Goal: Task Accomplishment & Management: Manage account settings

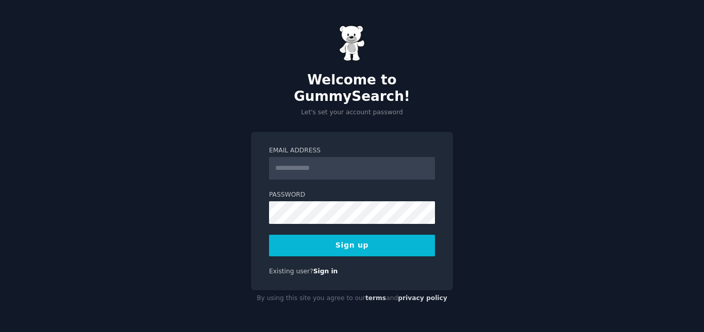
click at [315, 161] on input "Email Address" at bounding box center [352, 168] width 166 height 23
type input "**********"
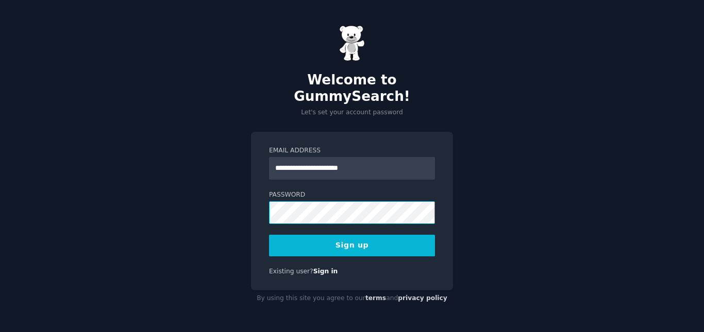
click at [269, 235] on button "Sign up" at bounding box center [352, 246] width 166 height 22
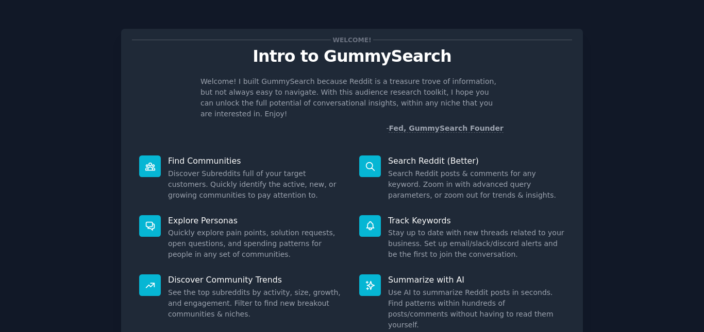
click at [300, 63] on p "Intro to GummySearch" at bounding box center [352, 56] width 440 height 18
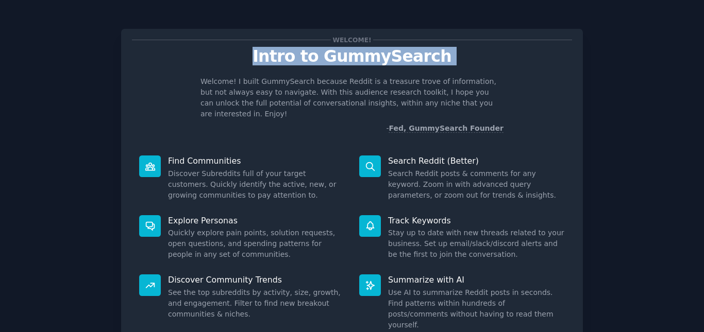
click at [300, 63] on p "Intro to GummySearch" at bounding box center [352, 56] width 440 height 18
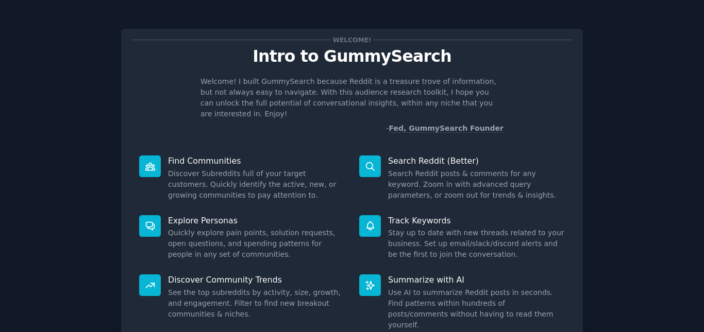
click at [347, 123] on p "- Fed, GummySearch Founder" at bounding box center [352, 128] width 303 height 11
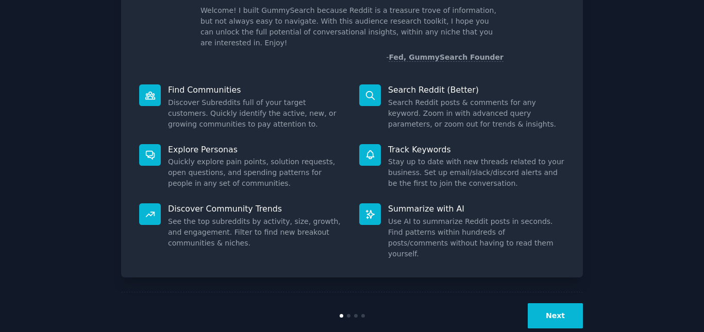
click at [544, 304] on button "Next" at bounding box center [555, 316] width 55 height 25
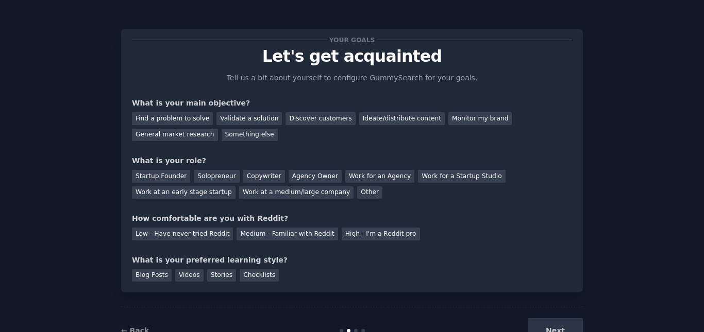
click at [356, 53] on p "Let's get acquainted" at bounding box center [352, 56] width 440 height 18
click at [259, 81] on p "Tell us a bit about yourself to configure GummySearch for your goals." at bounding box center [352, 78] width 260 height 11
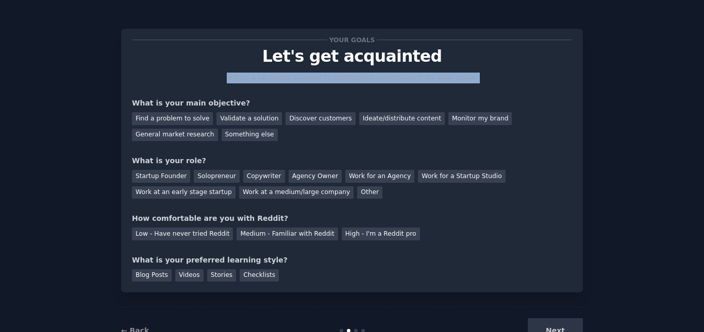
click at [259, 81] on p "Tell us a bit about yourself to configure GummySearch for your goals." at bounding box center [352, 78] width 260 height 11
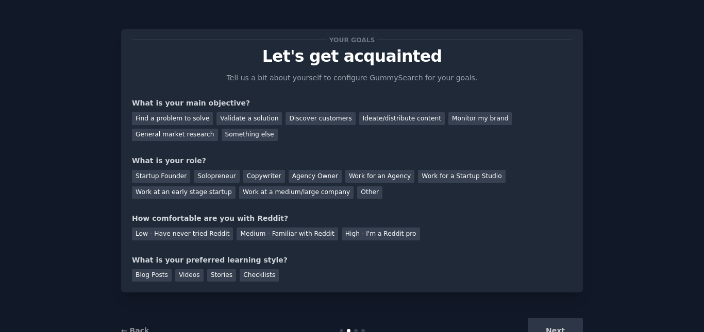
click at [349, 83] on div "Your goals Let's get acquainted Tell us a bit about yourself to configure Gummy…" at bounding box center [352, 161] width 440 height 242
click at [359, 82] on p "Tell us a bit about yourself to configure GummySearch for your goals." at bounding box center [352, 78] width 260 height 11
click at [243, 118] on div "Validate a solution" at bounding box center [248, 118] width 65 height 13
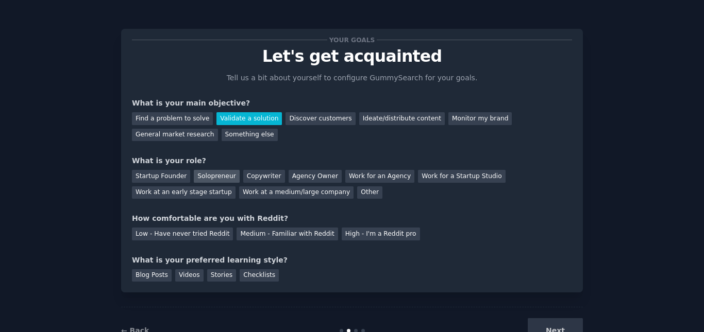
click at [194, 176] on div "Solopreneur" at bounding box center [216, 176] width 45 height 13
click at [136, 223] on div "How comfortable are you with Reddit?" at bounding box center [352, 218] width 440 height 11
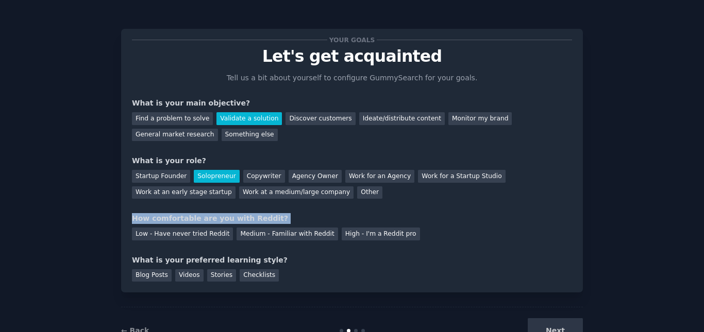
click at [136, 223] on div "How comfortable are you with Reddit?" at bounding box center [352, 218] width 440 height 11
click at [184, 216] on div "How comfortable are you with Reddit?" at bounding box center [352, 218] width 440 height 11
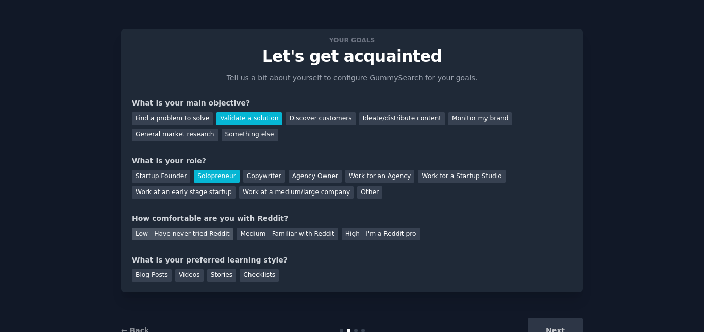
click at [172, 235] on div "Low - Have never tried Reddit" at bounding box center [182, 234] width 101 height 13
click at [147, 259] on div "What is your preferred learning style?" at bounding box center [352, 260] width 440 height 11
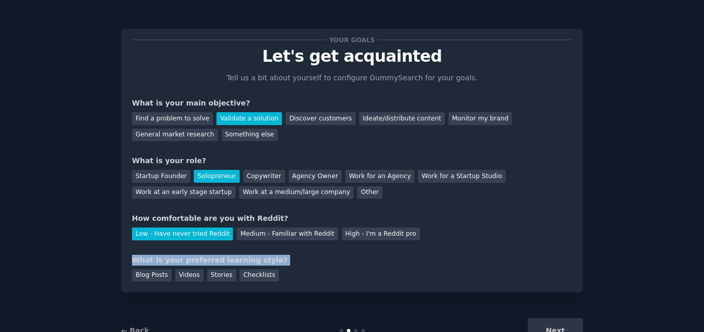
click at [147, 259] on div "What is your preferred learning style?" at bounding box center [352, 260] width 440 height 11
click at [203, 253] on div "Your goals Let's get acquainted Tell us a bit about yourself to configure Gummy…" at bounding box center [352, 161] width 440 height 242
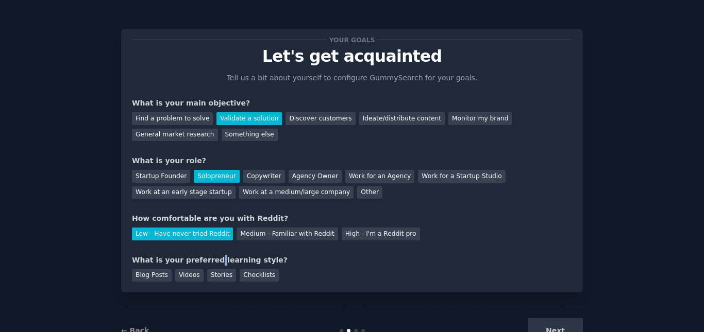
click at [203, 253] on div "Your goals Let's get acquainted Tell us a bit about yourself to configure Gummy…" at bounding box center [352, 161] width 440 height 242
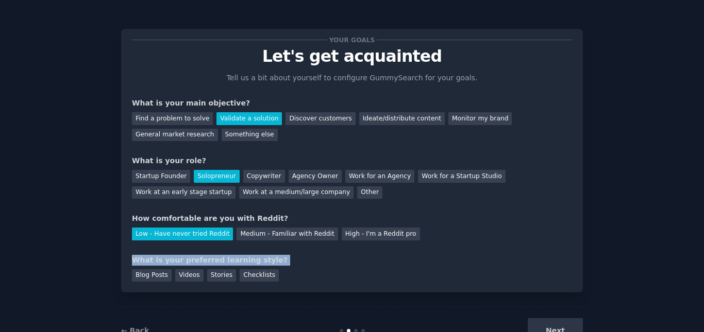
click at [203, 253] on div "Your goals Let's get acquainted Tell us a bit about yourself to configure Gummy…" at bounding box center [352, 161] width 440 height 242
click at [188, 255] on div "What is your preferred learning style?" at bounding box center [352, 260] width 440 height 11
click at [143, 258] on div "What is your preferred learning style?" at bounding box center [352, 260] width 440 height 11
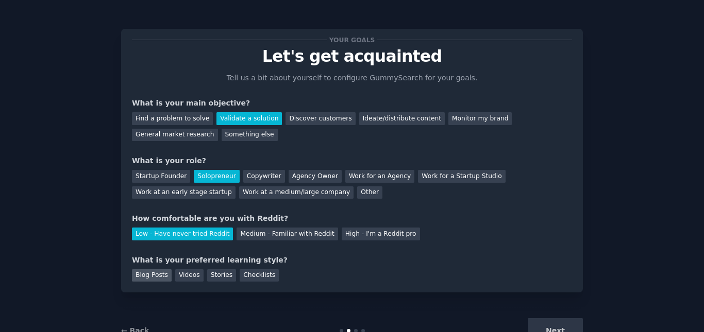
click at [142, 278] on div "Blog Posts" at bounding box center [152, 276] width 40 height 13
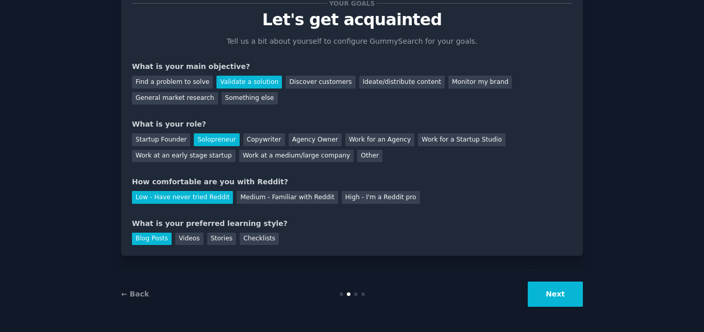
click at [567, 297] on button "Next" at bounding box center [555, 294] width 55 height 25
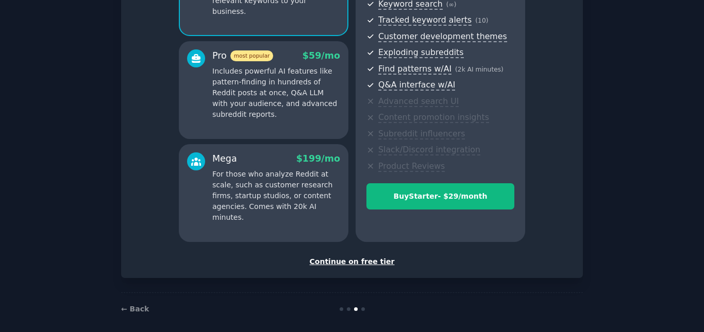
scroll to position [162, 0]
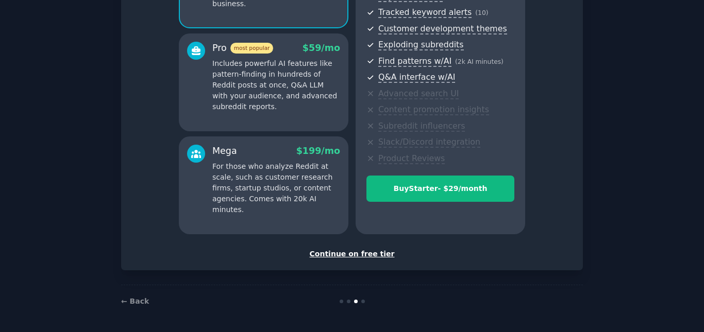
click at [346, 255] on div "Continue on free tier" at bounding box center [352, 254] width 440 height 11
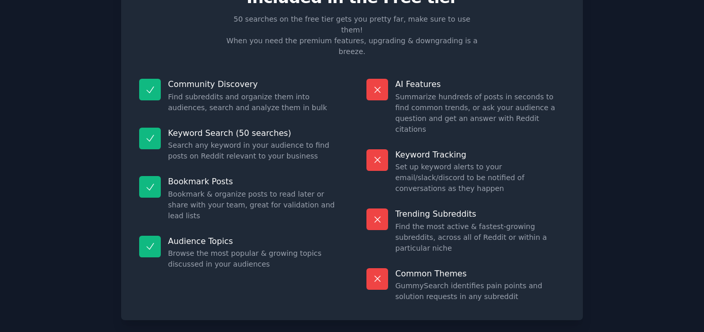
scroll to position [61, 0]
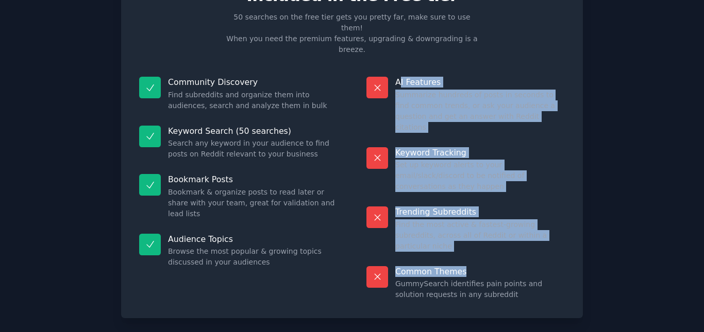
drag, startPoint x: 397, startPoint y: 53, endPoint x: 528, endPoint y: 215, distance: 208.2
click at [528, 215] on dl "AI Features Summarize hundreds of posts in seconds to find common trends, or as…" at bounding box center [465, 189] width 213 height 238
click at [529, 266] on p "Common Themes" at bounding box center [480, 271] width 170 height 11
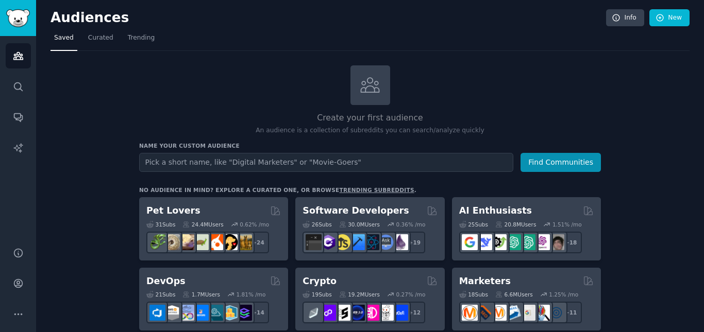
click at [276, 109] on div "Create your first audience An audience is a collection of subreddits you can se…" at bounding box center [370, 100] width 462 height 70
click at [128, 39] on span "Trending" at bounding box center [141, 38] width 27 height 9
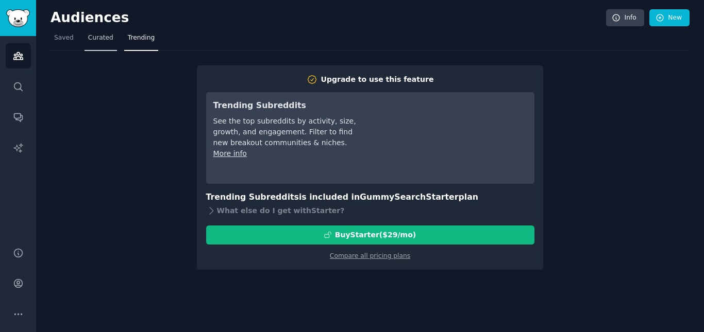
click at [103, 47] on link "Curated" at bounding box center [101, 40] width 32 height 21
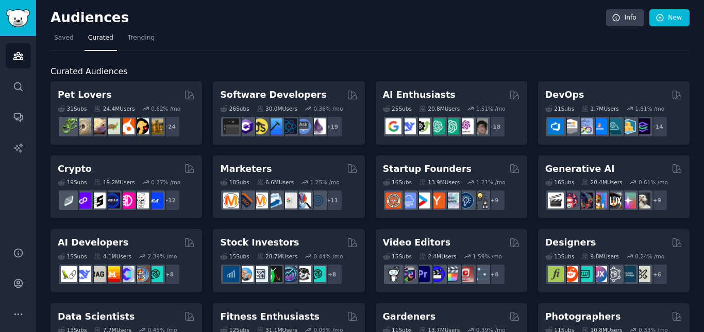
click at [86, 73] on span "Curated Audiences" at bounding box center [89, 71] width 77 height 13
click at [148, 69] on h2 "Curated Audiences" at bounding box center [370, 71] width 639 height 13
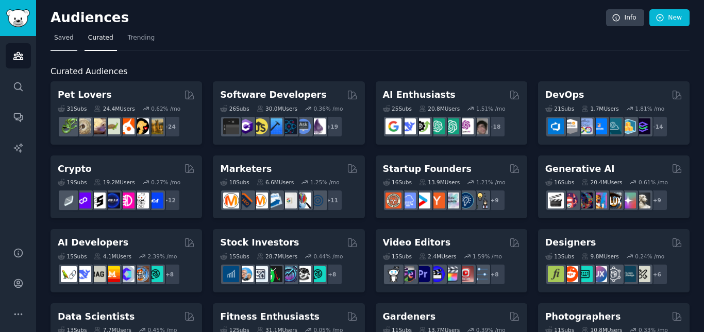
click at [58, 44] on link "Saved" at bounding box center [64, 40] width 27 height 21
click at [58, 42] on link "Saved" at bounding box center [64, 40] width 27 height 21
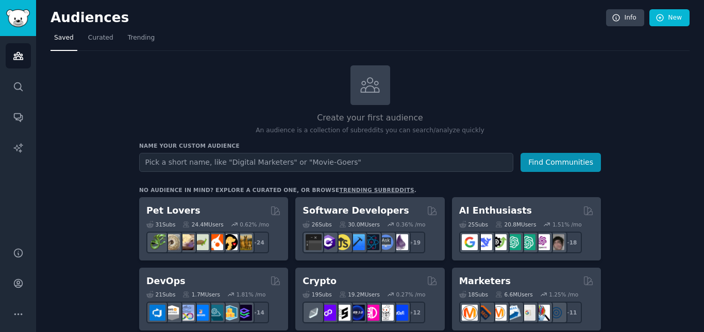
click at [202, 165] on input "text" at bounding box center [326, 162] width 374 height 19
click at [236, 114] on h2 "Create your first audience" at bounding box center [370, 118] width 462 height 13
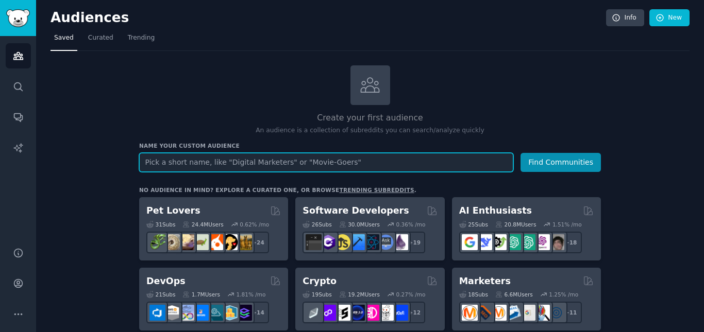
click at [288, 163] on input "text" at bounding box center [326, 162] width 374 height 19
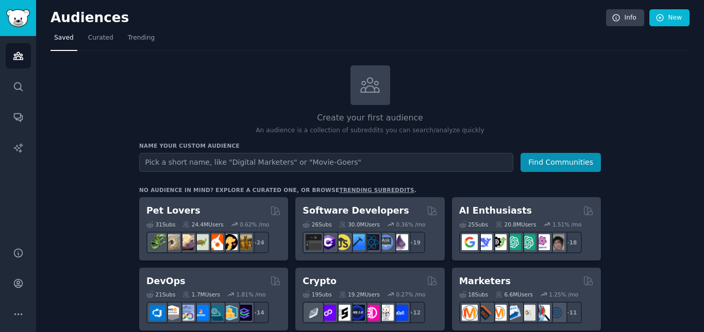
click at [248, 87] on div "Create your first audience An audience is a collection of subreddits you can se…" at bounding box center [370, 100] width 462 height 70
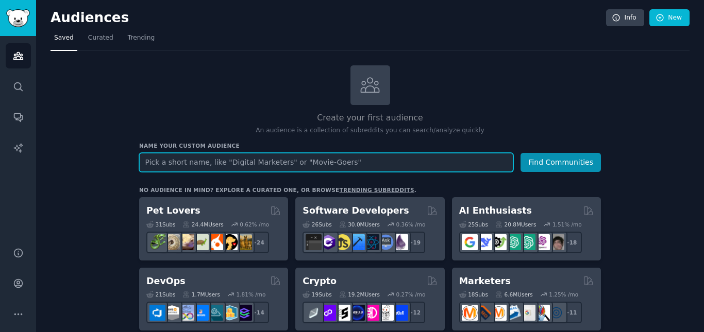
click at [249, 161] on input "text" at bounding box center [326, 162] width 374 height 19
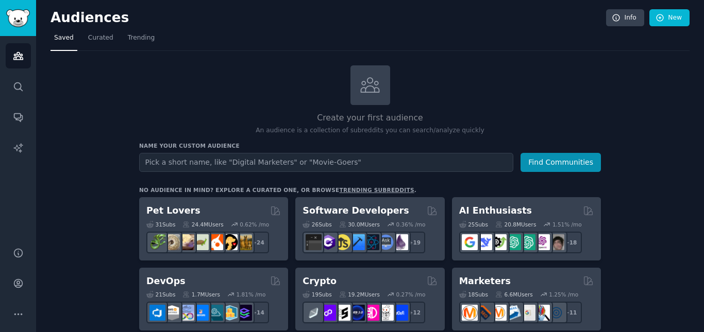
click at [237, 109] on div "Create your first audience An audience is a collection of subreddits you can se…" at bounding box center [370, 100] width 462 height 70
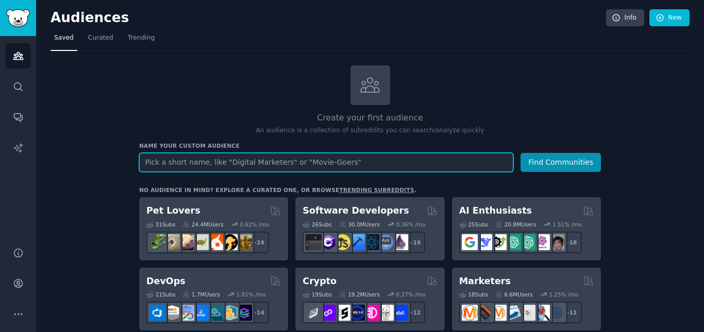
click at [241, 161] on input "text" at bounding box center [326, 162] width 374 height 19
type input "Landing page optimization"
paste input "landing page optimization"
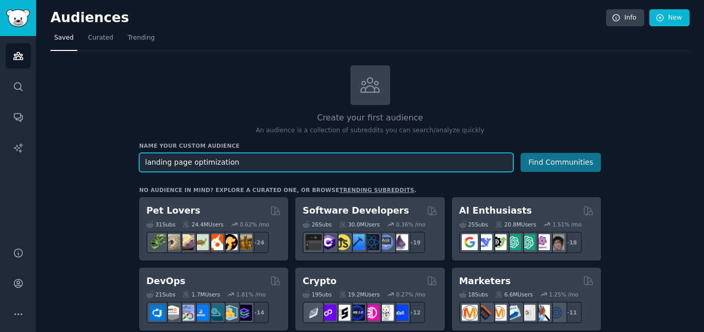
type input "landing page optimization"
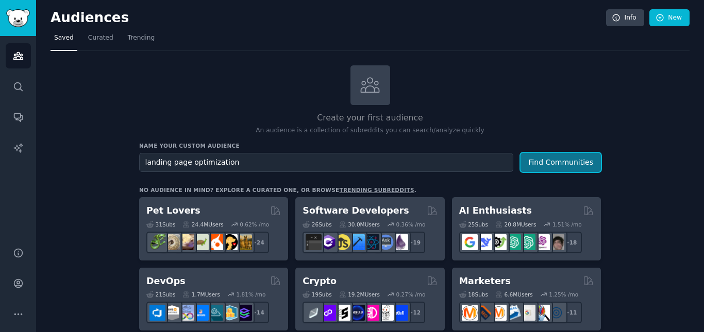
click at [544, 161] on button "Find Communities" at bounding box center [561, 162] width 80 height 19
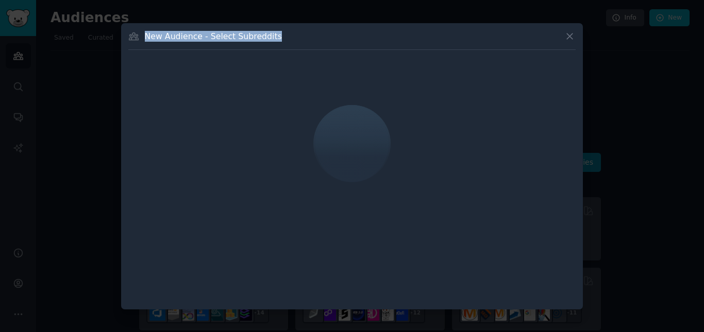
drag, startPoint x: 147, startPoint y: 38, endPoint x: 297, endPoint y: 34, distance: 150.0
click at [296, 34] on div "New Audience - Select Subreddits" at bounding box center [351, 40] width 447 height 20
click at [297, 34] on div "New Audience - Select Subreddits" at bounding box center [351, 40] width 447 height 20
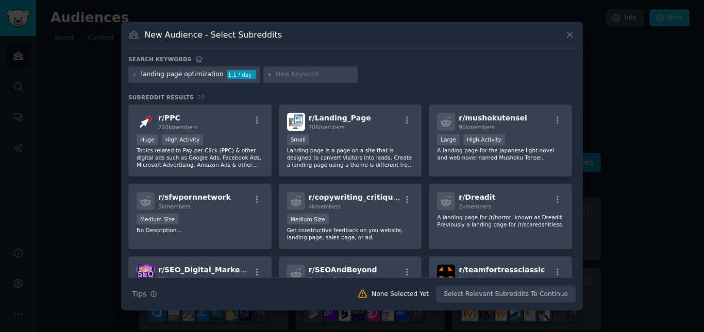
click at [422, 74] on div "landing page optimization 1.1 / day" at bounding box center [351, 76] width 447 height 20
click at [256, 121] on icon "button" at bounding box center [257, 119] width 2 height 7
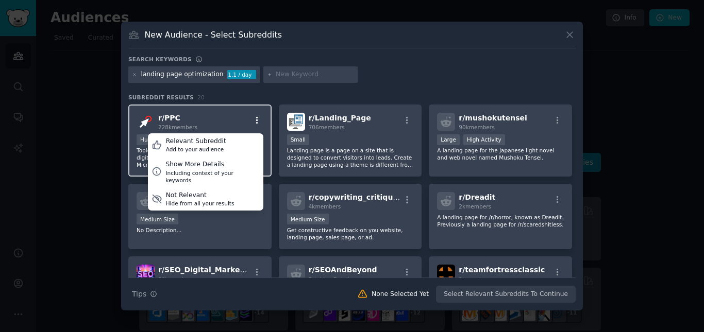
click at [256, 119] on icon "button" at bounding box center [257, 119] width 2 height 7
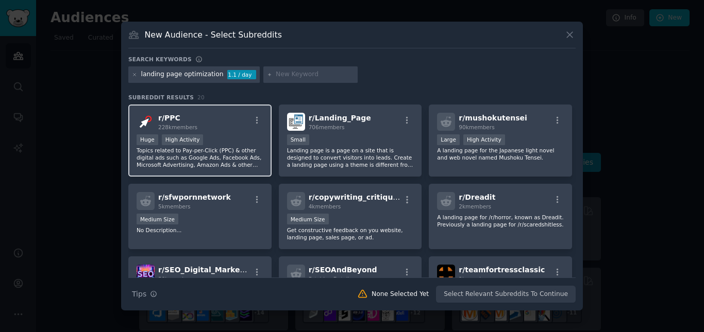
click at [173, 122] on span "r/ PPC" at bounding box center [169, 118] width 22 height 8
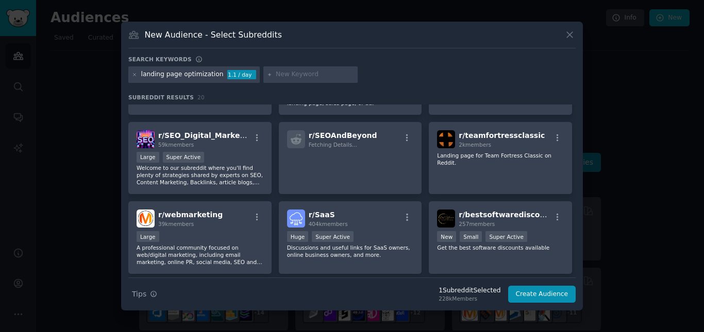
scroll to position [136, 0]
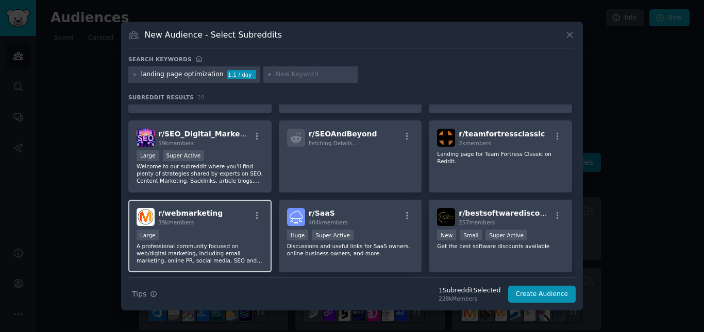
click at [214, 220] on div "r/ webmarketing 39k members" at bounding box center [200, 217] width 127 height 18
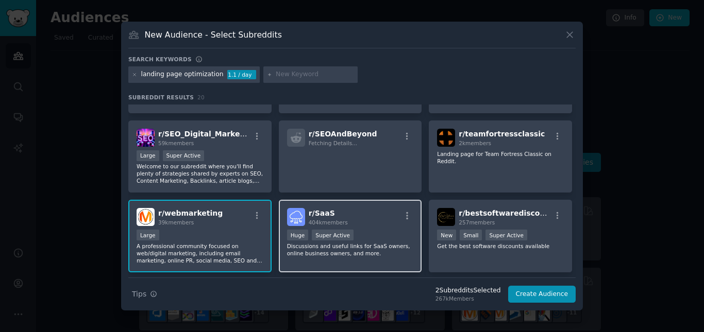
click at [381, 223] on div "r/ SaaS 404k members" at bounding box center [350, 217] width 127 height 18
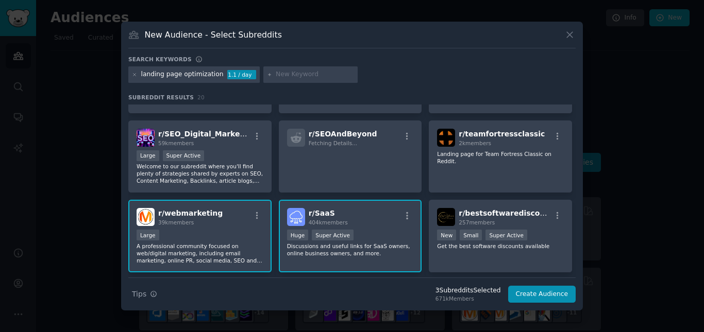
click at [571, 171] on div "r/ PPC 228k members >= 80th percentile for submissions / day Huge High Activity…" at bounding box center [351, 200] width 447 height 463
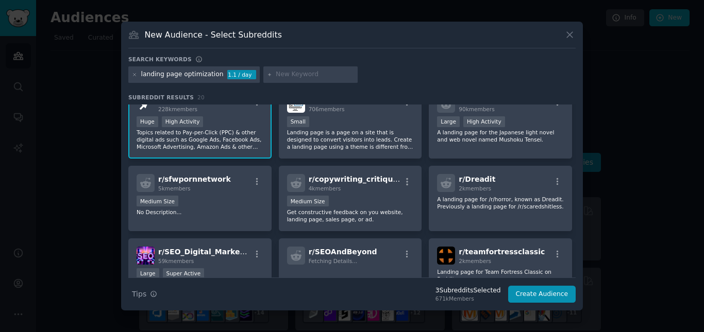
scroll to position [0, 0]
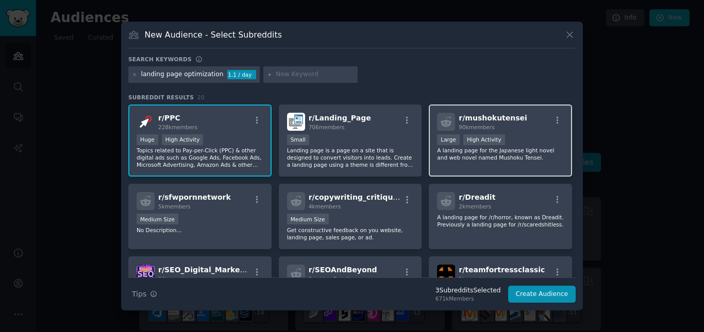
click at [512, 139] on div ">= 80th percentile for submissions / day Large High Activity" at bounding box center [500, 141] width 127 height 13
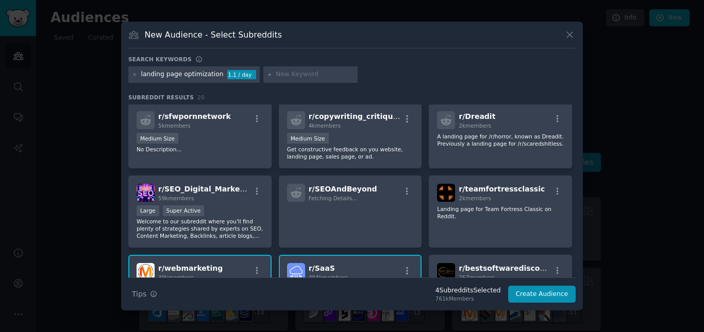
scroll to position [132, 0]
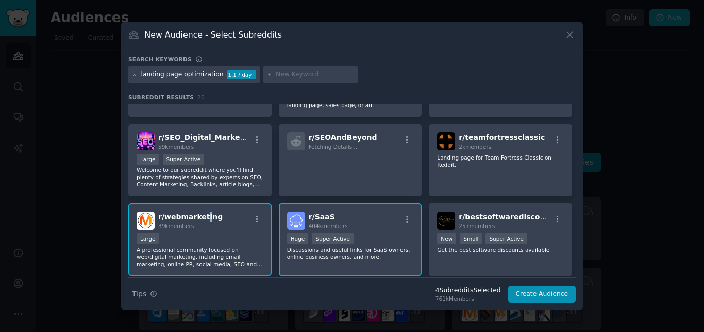
click at [202, 219] on span "r/ webmarketing" at bounding box center [190, 217] width 64 height 8
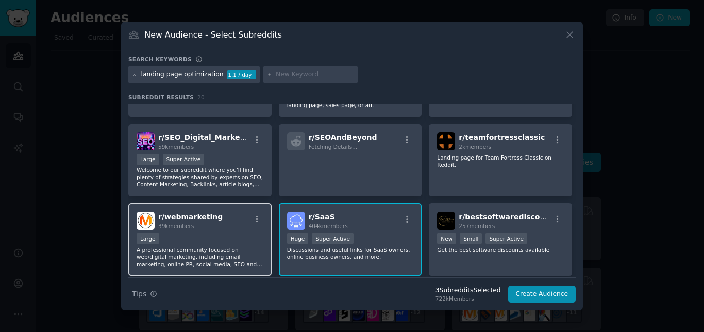
click at [227, 229] on div "r/ webmarketing 39k members" at bounding box center [200, 221] width 127 height 18
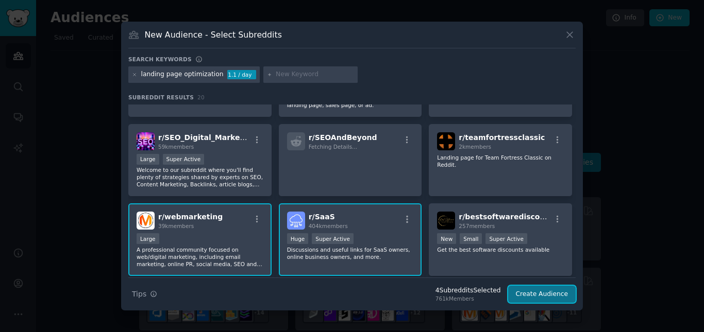
click at [540, 291] on button "Create Audience" at bounding box center [542, 295] width 68 height 18
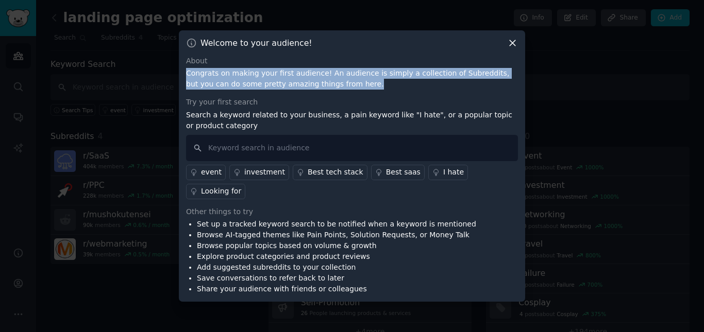
drag, startPoint x: 182, startPoint y: 85, endPoint x: 341, endPoint y: 94, distance: 158.5
click at [341, 94] on div "Welcome to your audience! About Congrats on making your first audience! An audi…" at bounding box center [352, 166] width 346 height 272
click at [341, 90] on p "Congrats on making your first audience! An audience is simply a collection of S…" at bounding box center [352, 79] width 332 height 22
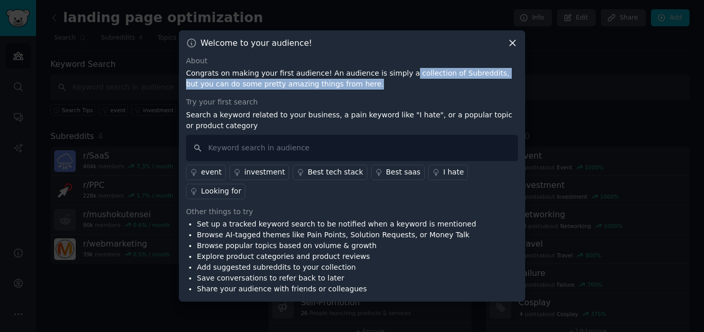
drag, startPoint x: 390, startPoint y: 86, endPoint x: 500, endPoint y: 89, distance: 110.9
click at [500, 89] on p "Congrats on making your first audience! An audience is simply a collection of S…" at bounding box center [352, 79] width 332 height 22
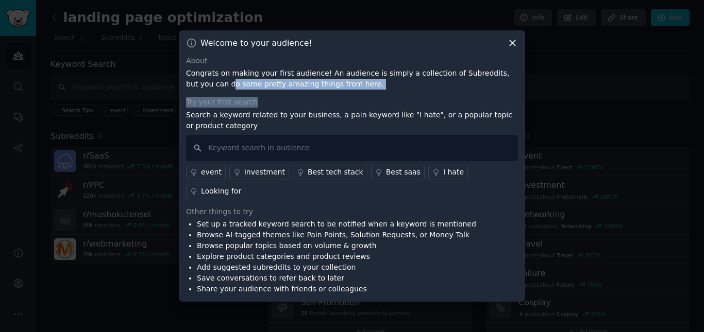
drag, startPoint x: 189, startPoint y: 97, endPoint x: 337, endPoint y: 98, distance: 147.9
click at [335, 90] on p "Congrats on making your first audience! An audience is simply a collection of S…" at bounding box center [352, 79] width 332 height 22
click at [337, 90] on p "Congrats on making your first audience! An audience is simply a collection of S…" at bounding box center [352, 79] width 332 height 22
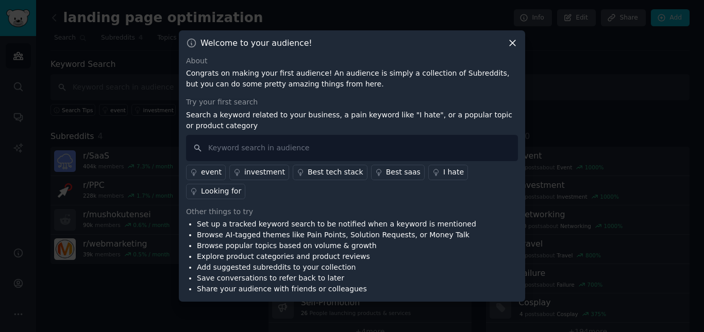
click at [280, 131] on p "Search a keyword related to your business, a pain keyword like "I hate", or a p…" at bounding box center [352, 121] width 332 height 22
click at [259, 161] on input "text" at bounding box center [352, 148] width 332 height 26
click at [277, 120] on p "Search a keyword related to your business, a pain keyword like "I hate", or a p…" at bounding box center [352, 121] width 332 height 22
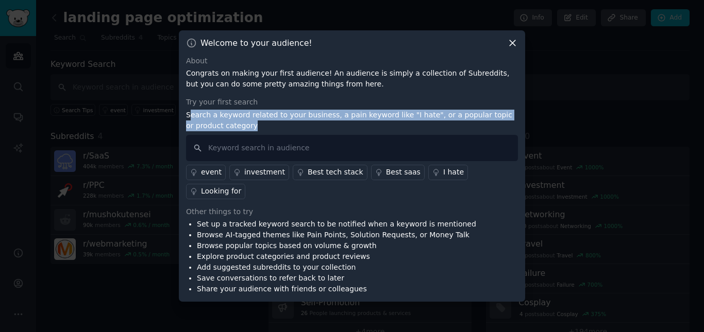
drag, startPoint x: 190, startPoint y: 120, endPoint x: 292, endPoint y: 133, distance: 103.4
click at [292, 131] on p "Search a keyword related to your business, a pain keyword like "I hate", or a p…" at bounding box center [352, 121] width 332 height 22
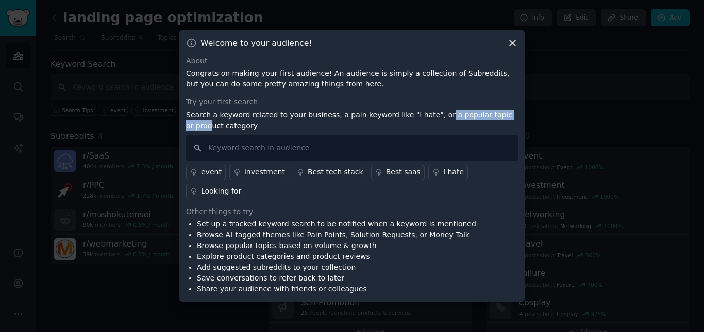
drag, startPoint x: 421, startPoint y: 127, endPoint x: 499, endPoint y: 126, distance: 78.4
click at [498, 126] on p "Search a keyword related to your business, a pain keyword like "I hate", or a p…" at bounding box center [352, 121] width 332 height 22
click at [499, 126] on p "Search a keyword related to your business, a pain keyword like "I hate", or a p…" at bounding box center [352, 121] width 332 height 22
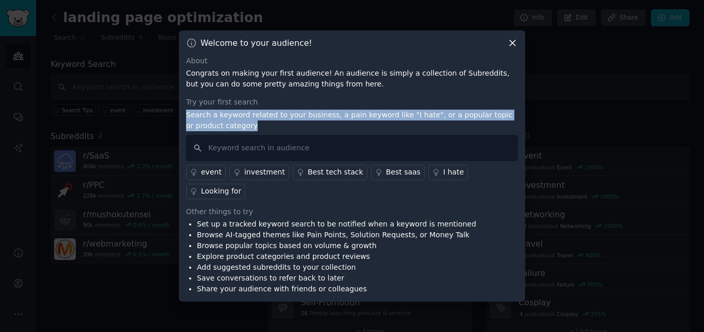
click at [499, 125] on p "Search a keyword related to your business, a pain keyword like "I hate", or a p…" at bounding box center [352, 121] width 332 height 22
click at [422, 120] on p "Search a keyword related to your business, a pain keyword like "I hate", or a p…" at bounding box center [352, 121] width 332 height 22
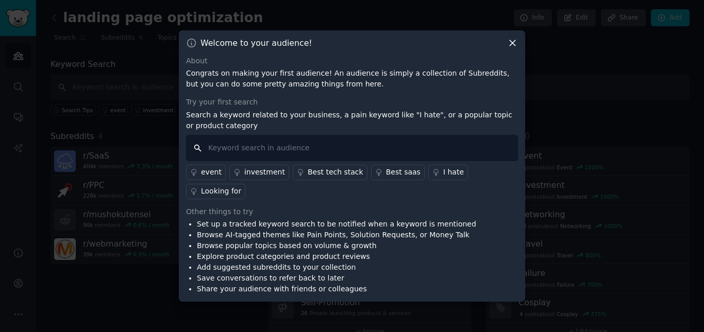
click at [257, 161] on input "text" at bounding box center [352, 148] width 332 height 26
click at [272, 119] on div "Try your first search Search a keyword related to your business, a pain keyword…" at bounding box center [352, 148] width 332 height 103
click at [182, 121] on div "Welcome to your audience! About Congrats on making your first audience! An audi…" at bounding box center [352, 166] width 346 height 272
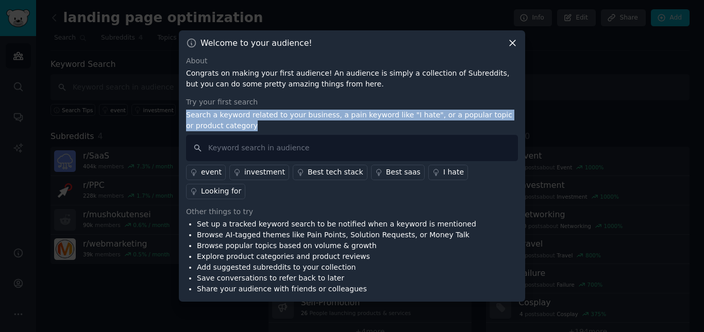
drag, startPoint x: 231, startPoint y: 142, endPoint x: 275, endPoint y: 148, distance: 44.7
click at [275, 148] on div "Welcome to your audience! About Congrats on making your first audience! An audi…" at bounding box center [352, 166] width 346 height 272
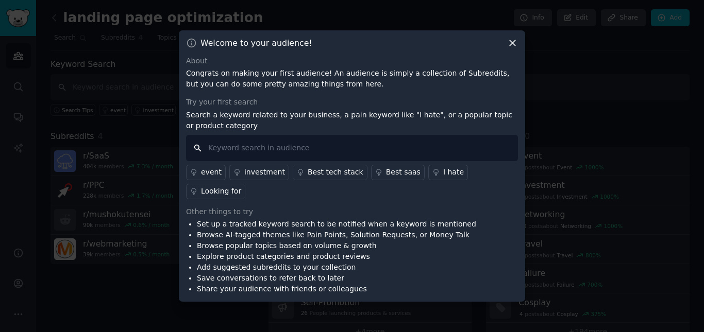
click at [275, 148] on input "text" at bounding box center [352, 148] width 332 height 26
click at [194, 81] on p "Congrats on making your first audience! An audience is simply a collection of S…" at bounding box center [352, 79] width 332 height 22
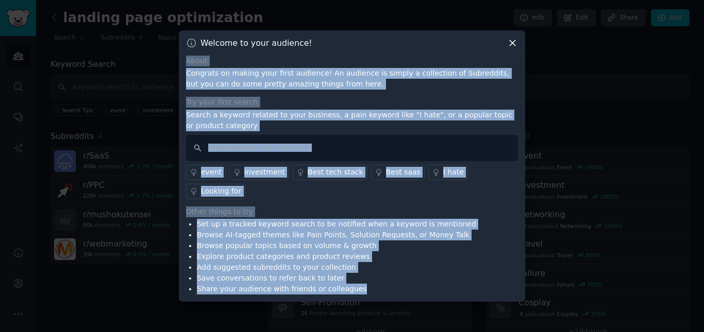
drag, startPoint x: 186, startPoint y: 71, endPoint x: 404, endPoint y: 284, distance: 305.1
click at [404, 284] on div "Welcome to your audience! About Congrats on making your first audience! An audi…" at bounding box center [352, 166] width 346 height 272
copy div "About Congrats on making your first audience! An audience is simply a collectio…"
click at [248, 161] on input "text" at bounding box center [352, 148] width 332 height 26
click at [252, 157] on input "text" at bounding box center [352, 148] width 332 height 26
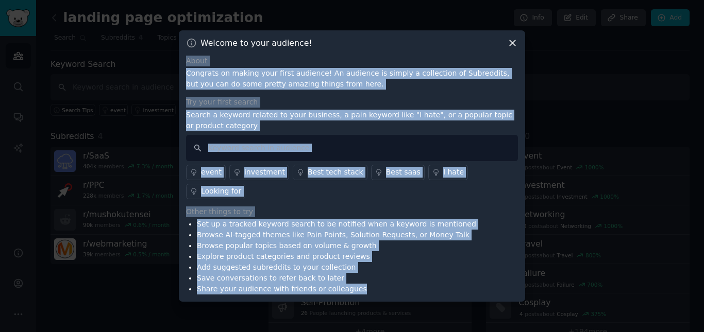
click at [262, 131] on p "Search a keyword related to your business, a pain keyword like "I hate", or a p…" at bounding box center [352, 121] width 332 height 22
click at [263, 130] on p "Search a keyword related to your business, a pain keyword like "I hate", or a p…" at bounding box center [352, 121] width 332 height 22
click at [263, 122] on p "Search a keyword related to your business, a pain keyword like "I hate", or a p…" at bounding box center [352, 121] width 332 height 22
click at [274, 76] on div "About Congrats on making your first audience! An audience is simply a collectio…" at bounding box center [352, 73] width 332 height 35
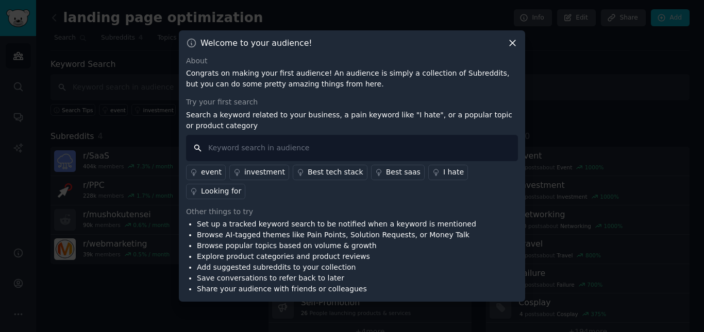
click at [286, 151] on input "text" at bounding box center [352, 148] width 332 height 26
type input "low"
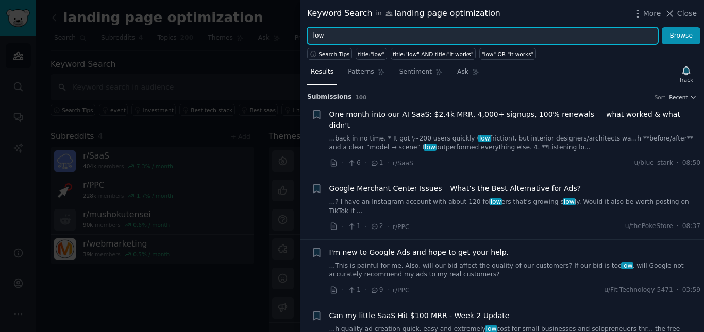
drag, startPoint x: 370, startPoint y: 35, endPoint x: 299, endPoint y: 35, distance: 70.6
click at [299, 35] on div "Keyword Search in landing page optimization More Close low Browse Search Tips t…" at bounding box center [352, 166] width 704 height 332
paste input "Low conversion rate"
type input "Low conversion rate"
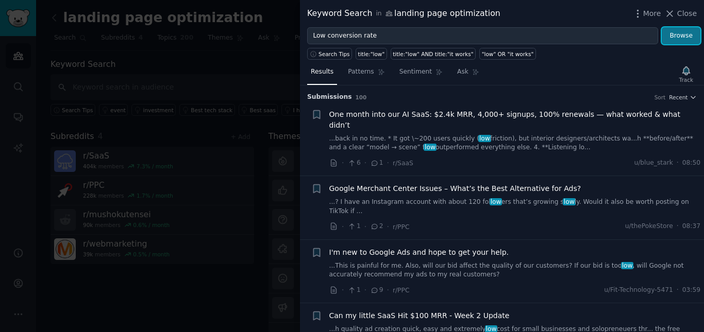
click at [683, 37] on button "Browse" at bounding box center [681, 36] width 39 height 18
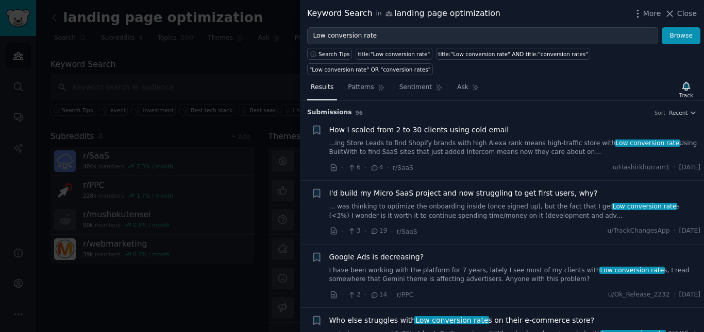
click at [679, 17] on span "Close" at bounding box center [687, 13] width 20 height 11
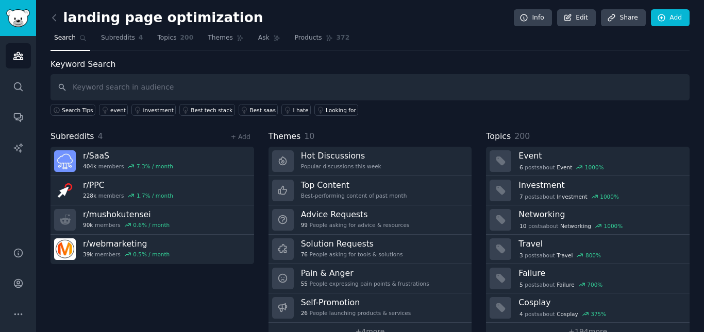
click at [164, 127] on div "Keyword Search Search Tips event investment Best tech stack Best saas I hate Lo…" at bounding box center [370, 199] width 639 height 283
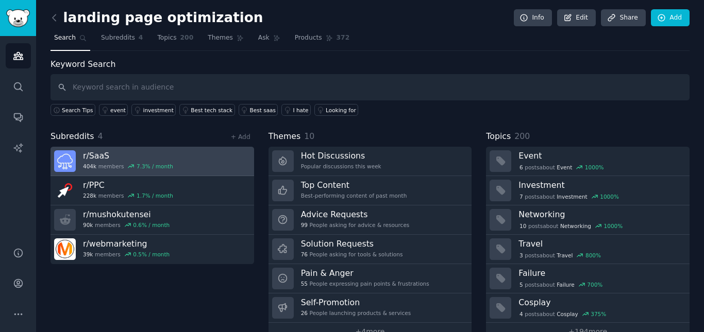
click at [224, 161] on link "r/ SaaS 404k members 7.3 % / month" at bounding box center [153, 161] width 204 height 29
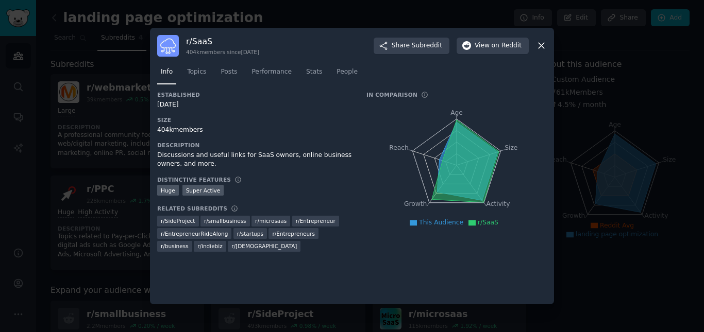
click at [537, 45] on icon at bounding box center [541, 45] width 11 height 11
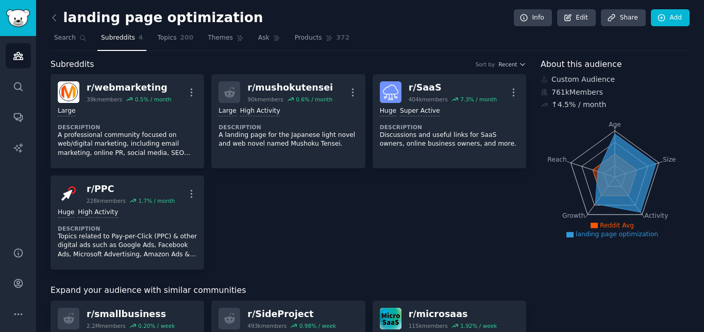
click at [353, 221] on div "r/ webmarketing 39k members 0.5 % / month More Large Description A professional…" at bounding box center [289, 172] width 476 height 196
click at [57, 19] on icon at bounding box center [54, 17] width 11 height 11
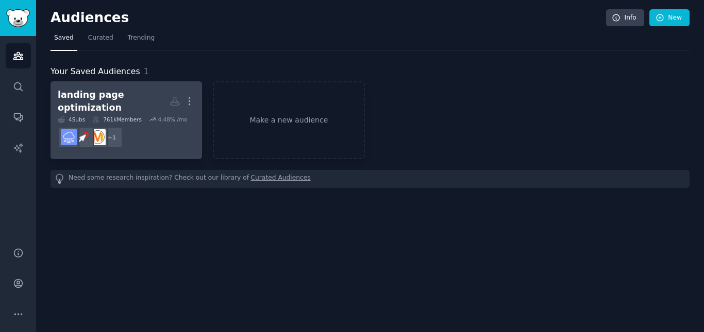
click at [130, 116] on div "761k Members" at bounding box center [116, 119] width 49 height 7
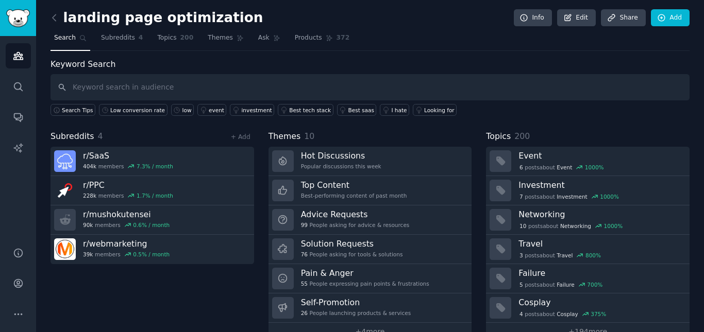
click at [155, 132] on div "Subreddits 4 + Add" at bounding box center [153, 136] width 204 height 13
click at [238, 135] on link "+ Add" at bounding box center [241, 136] width 20 height 7
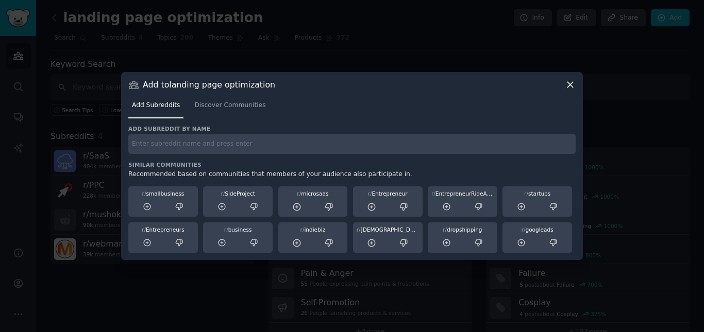
click at [191, 159] on div "Add subreddit by name Similar Communities Recommended based on communities that…" at bounding box center [351, 189] width 447 height 128
click at [190, 143] on input "text" at bounding box center [351, 144] width 447 height 20
click at [250, 123] on div "Add Subreddits Discover Communities" at bounding box center [351, 107] width 447 height 35
click at [222, 110] on link "Discover Communities" at bounding box center [230, 107] width 78 height 21
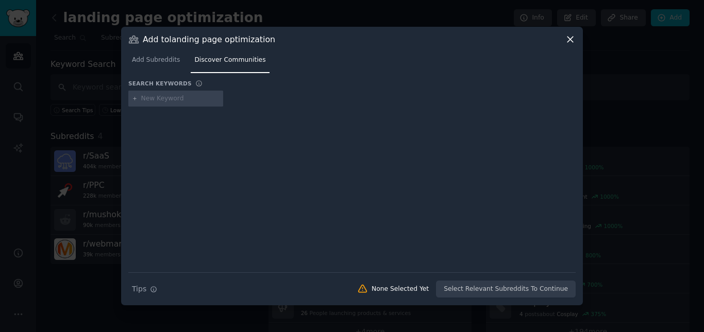
click at [174, 98] on input "text" at bounding box center [180, 98] width 78 height 9
type input "l"
paste input "Landing page"
type input "Landing page"
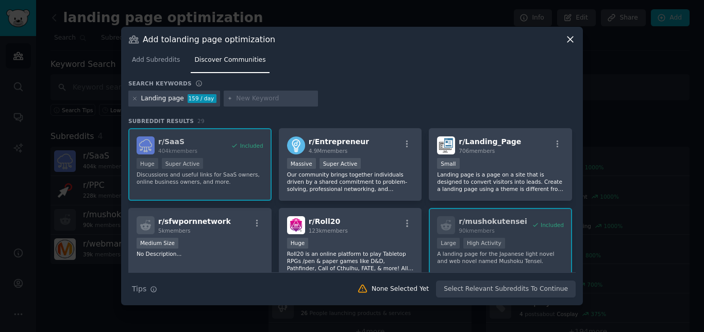
click at [435, 80] on div "Search keywords" at bounding box center [351, 85] width 447 height 11
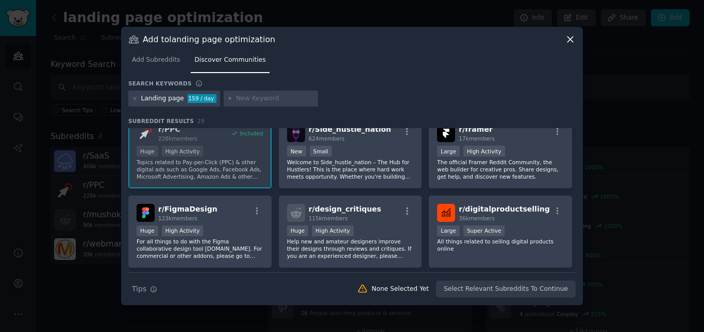
scroll to position [510, 0]
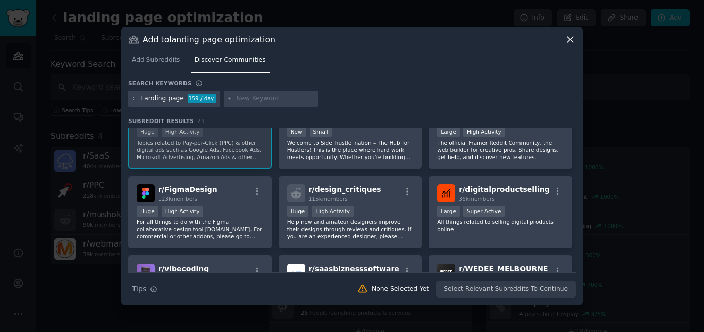
click at [268, 99] on input "text" at bounding box center [275, 98] width 78 height 9
type input "CRO"
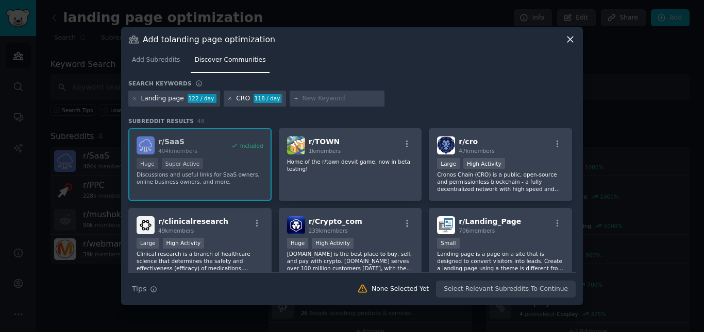
click at [227, 98] on icon at bounding box center [230, 99] width 6 height 6
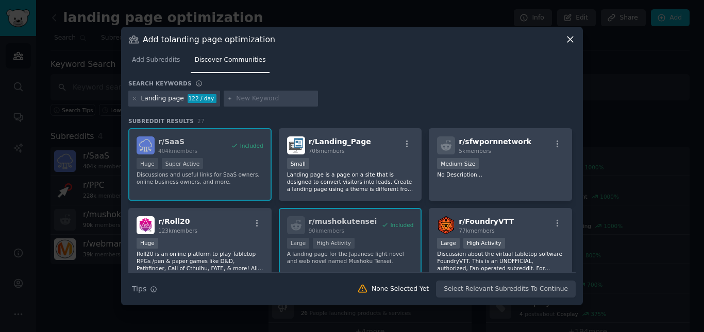
click at [270, 96] on input "text" at bounding box center [275, 98] width 78 height 9
type input "digital marketing"
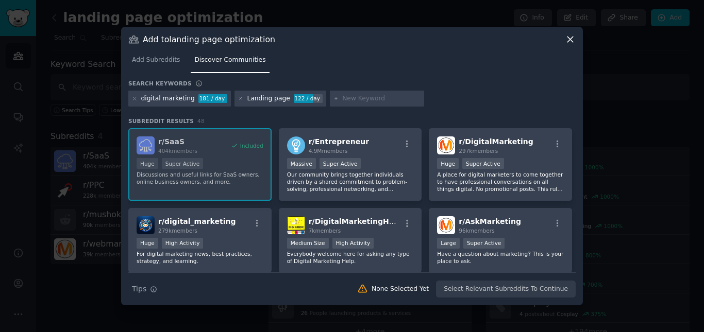
drag, startPoint x: 571, startPoint y: 133, endPoint x: 571, endPoint y: 139, distance: 5.7
click at [571, 139] on div "r/ SaaS 404k members Included Huge Super Active Discussions and useful links fo…" at bounding box center [351, 280] width 447 height 304
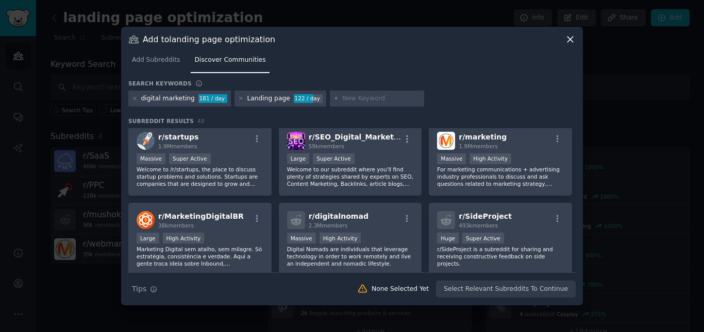
scroll to position [417, 0]
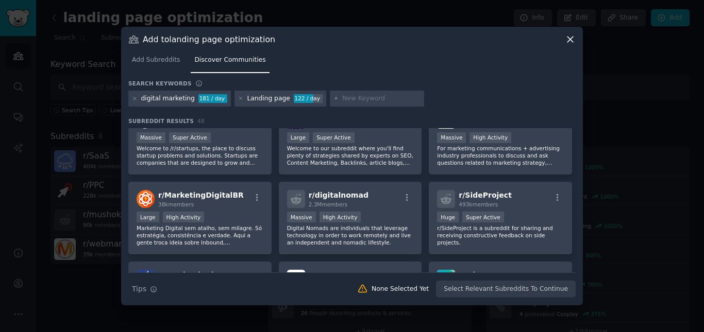
click at [349, 99] on input "text" at bounding box center [381, 98] width 78 height 9
paste input "Shopify optimization"
type input "Shopify optimization"
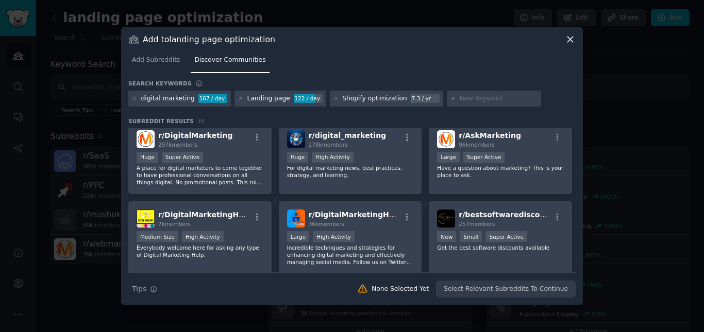
scroll to position [83, 0]
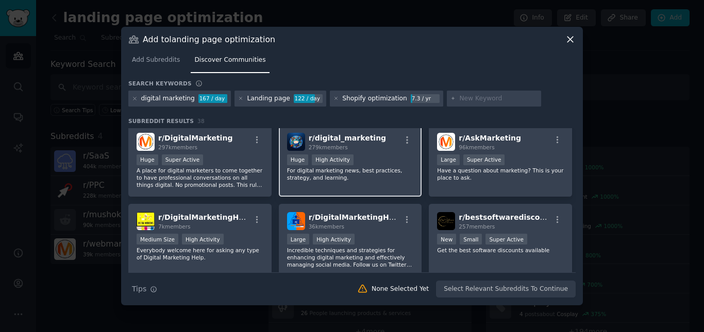
click at [374, 164] on div ">= 80th percentile for submissions / day Huge High Activity" at bounding box center [350, 161] width 127 height 13
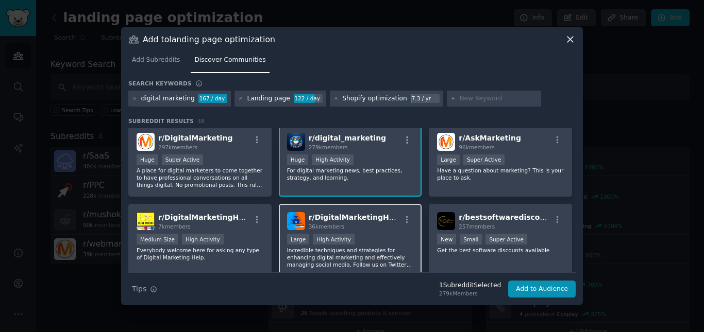
click at [363, 229] on div "36k members" at bounding box center [355, 226] width 92 height 7
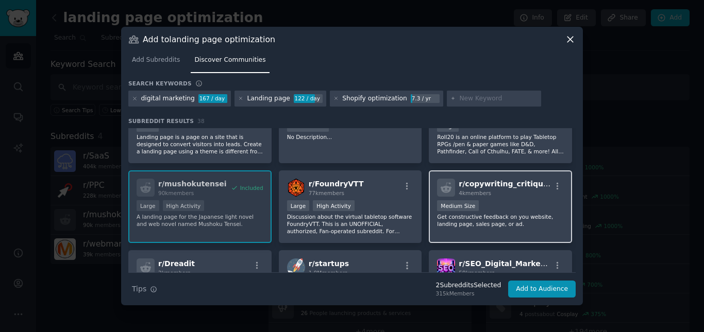
scroll to position [287, 0]
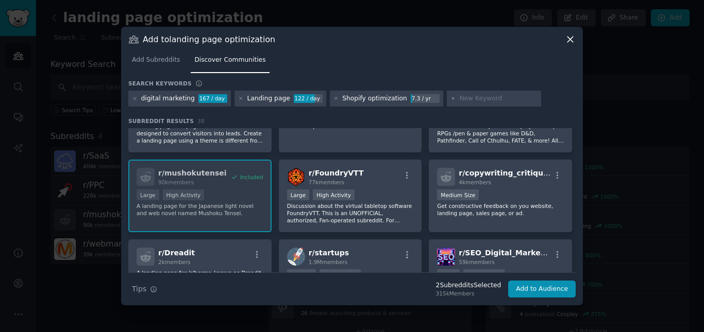
click at [460, 95] on input "text" at bounding box center [498, 98] width 78 height 9
paste input "conversion rate"
type input "conversion rate"
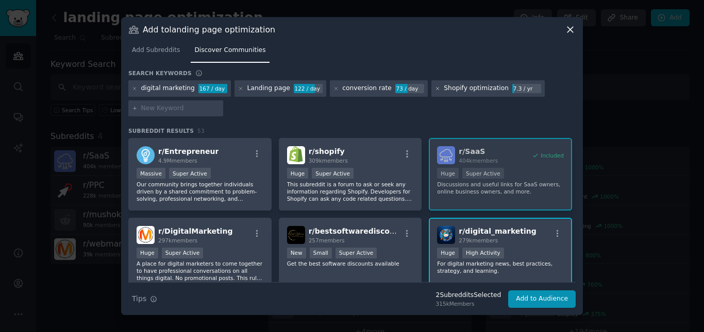
click at [435, 87] on icon at bounding box center [438, 89] width 6 height 6
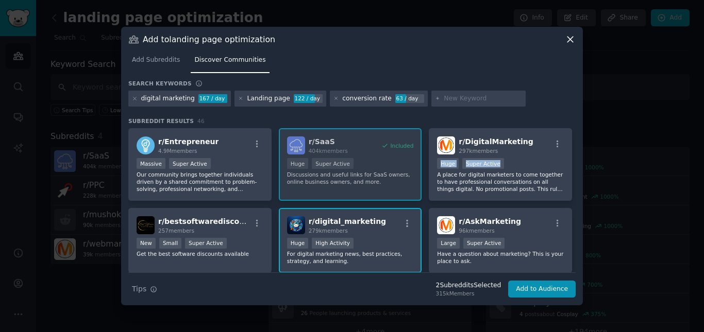
drag, startPoint x: 573, startPoint y: 147, endPoint x: 574, endPoint y: 160, distance: 13.0
click at [574, 160] on div "r/ Entrepreneur 4.9M members Massive Super Active Our community brings together…" at bounding box center [351, 200] width 447 height 144
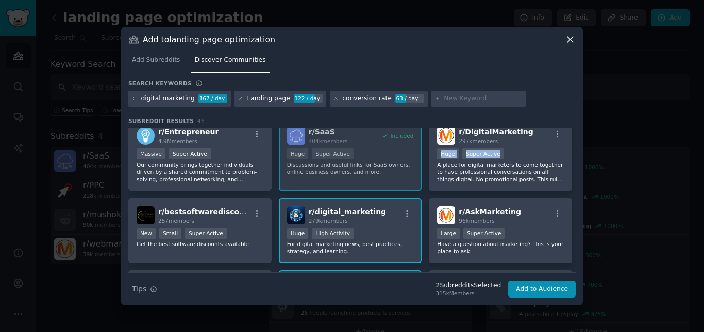
scroll to position [11, 0]
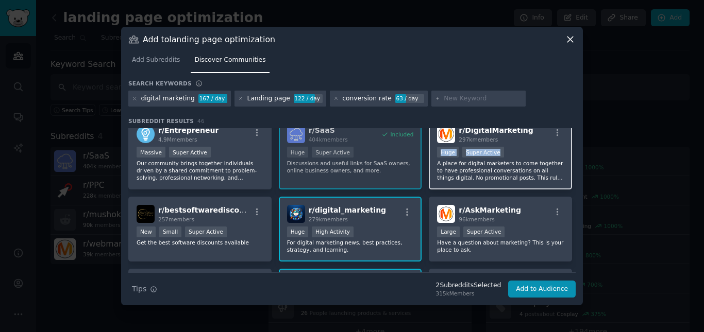
click at [515, 149] on div "Huge Super Active" at bounding box center [500, 153] width 127 height 13
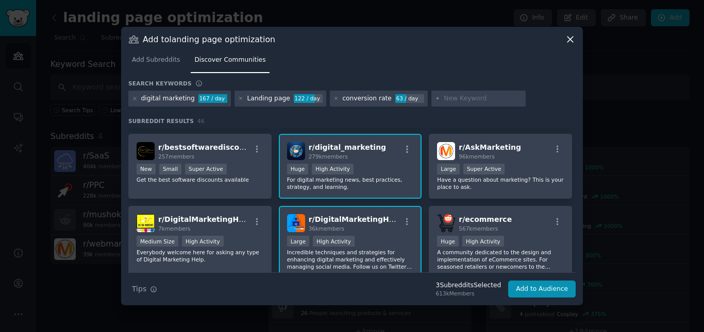
scroll to position [85, 0]
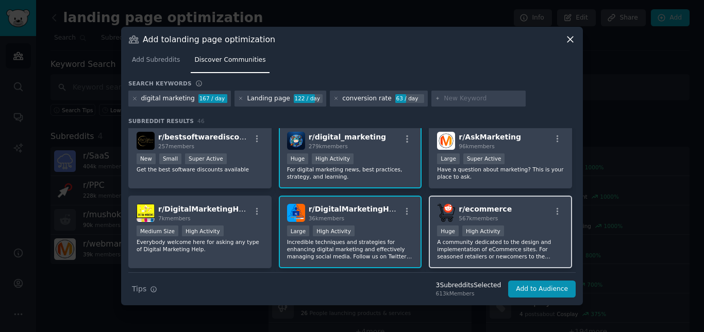
click at [478, 247] on p "A community dedicated to the design and implementation of eCommerce sites. For …" at bounding box center [500, 250] width 127 height 22
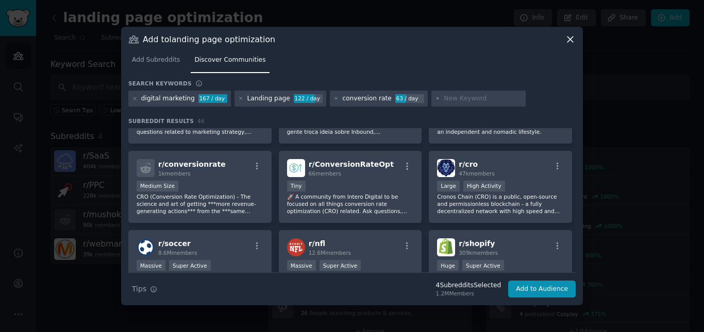
scroll to position [530, 0]
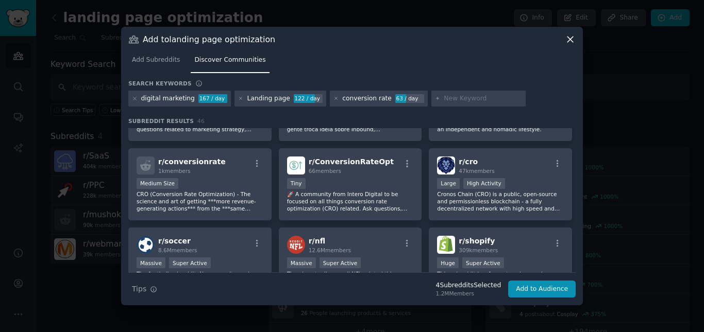
drag, startPoint x: 576, startPoint y: 232, endPoint x: 578, endPoint y: 243, distance: 11.0
click at [578, 243] on div "Add to landing page optimization Add Subreddits Discover Communities Search key…" at bounding box center [352, 166] width 462 height 279
click at [575, 235] on div "Add to landing page optimization Add Subreddits Discover Communities Search key…" at bounding box center [352, 166] width 462 height 279
drag, startPoint x: 572, startPoint y: 234, endPoint x: 573, endPoint y: 246, distance: 12.4
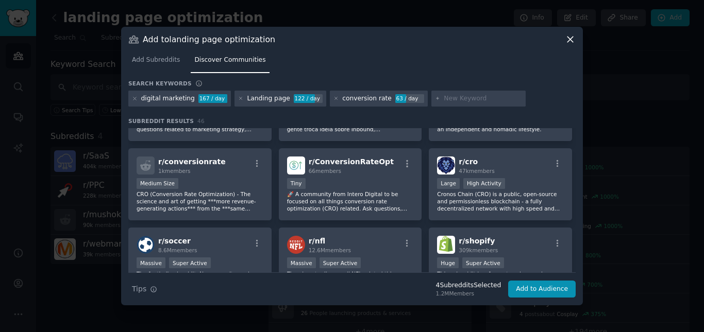
drag, startPoint x: 573, startPoint y: 238, endPoint x: 576, endPoint y: 249, distance: 11.9
click at [574, 252] on div "r/ Entrepreneur 4.9M members Massive Super Active Our community brings together…" at bounding box center [351, 200] width 447 height 144
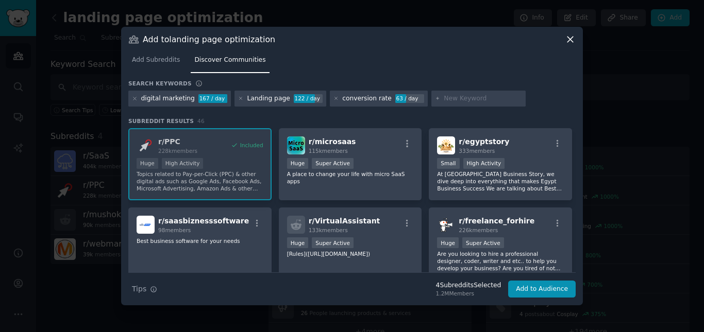
scroll to position [901, 0]
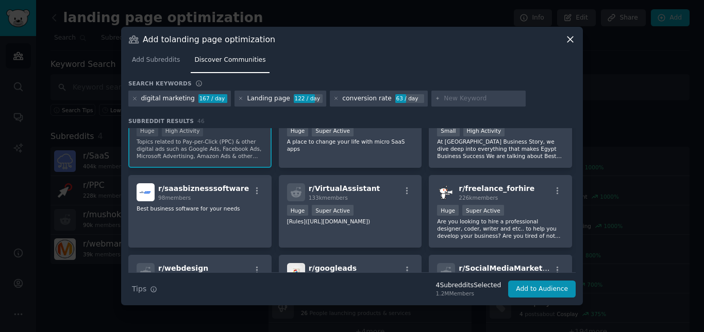
click at [444, 102] on input "text" at bounding box center [483, 98] width 78 height 9
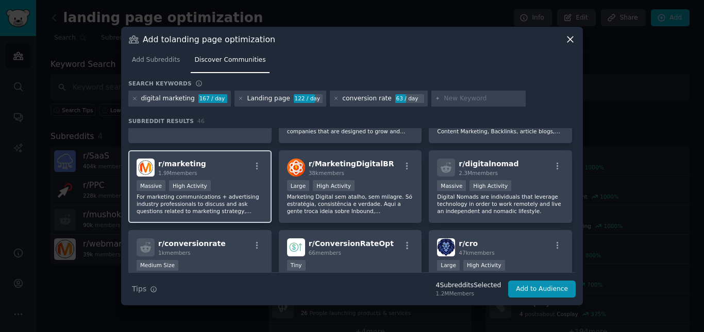
click at [211, 178] on div "r/ marketing 1.9M members >= 80th percentile for submissions / day Massive High…" at bounding box center [199, 187] width 143 height 73
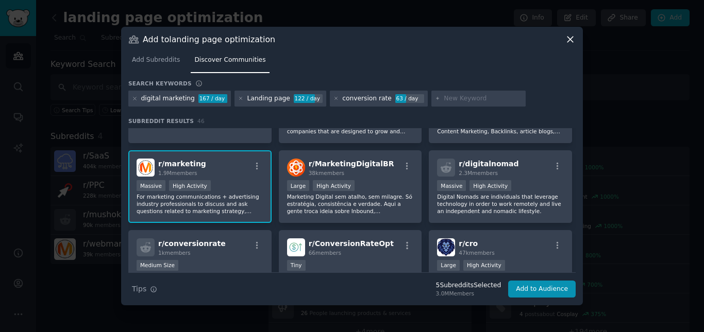
click at [235, 181] on div ">= 80th percentile for submissions / day Massive High Activity" at bounding box center [200, 186] width 127 height 13
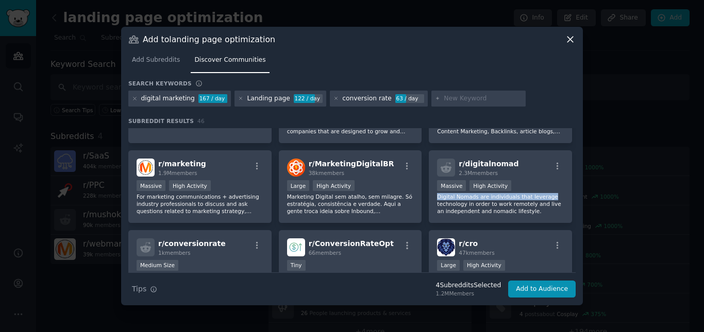
click at [576, 193] on div "Add to landing page optimization Add Subreddits Discover Communities Search key…" at bounding box center [352, 166] width 462 height 279
click at [571, 190] on div "r/ Entrepreneur 4.9M members Massive Super Active Our community brings together…" at bounding box center [351, 310] width 447 height 1260
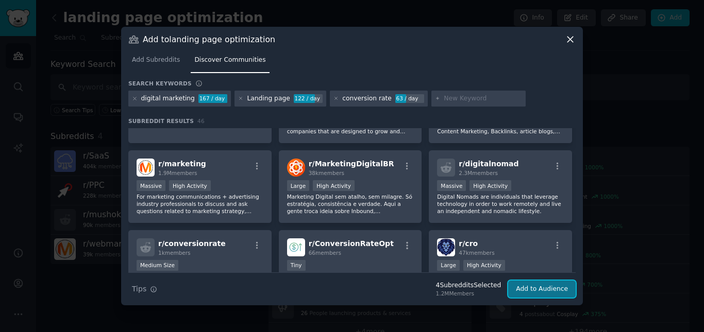
click at [532, 288] on button "Add to Audience" at bounding box center [542, 290] width 68 height 18
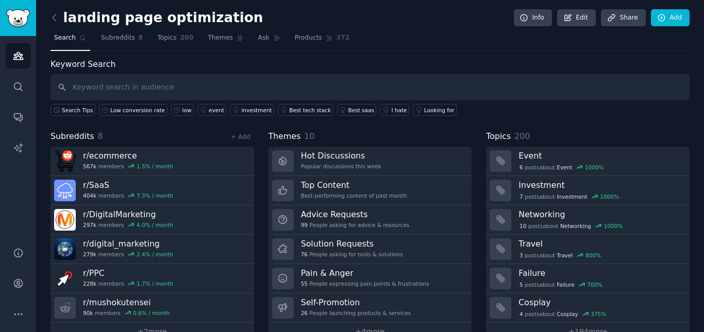
scroll to position [23, 0]
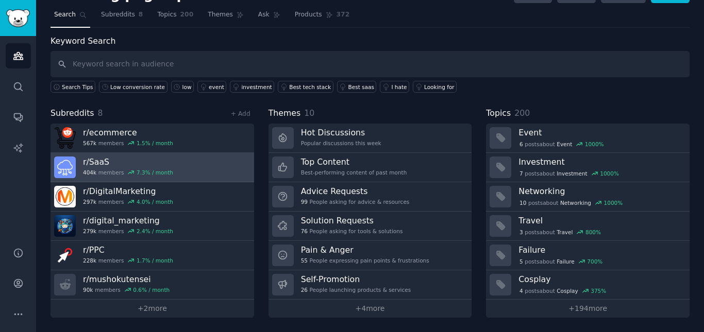
click at [137, 160] on h3 "r/ SaaS" at bounding box center [128, 162] width 90 height 11
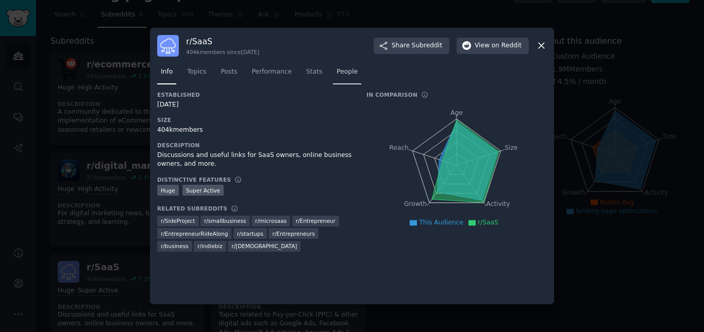
click at [348, 71] on link "People" at bounding box center [347, 74] width 28 height 21
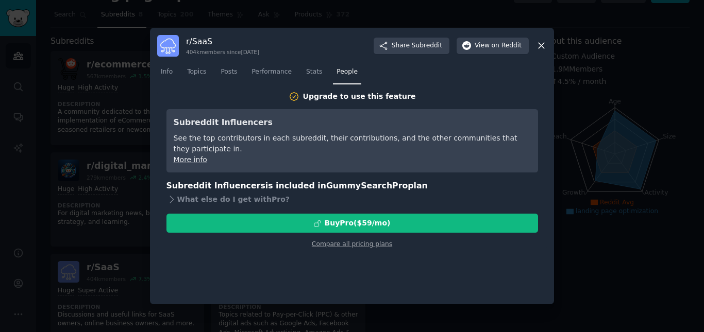
click at [289, 72] on nav "Info Topics Posts Performance Stats People" at bounding box center [352, 74] width 390 height 21
click at [310, 72] on span "Stats" at bounding box center [314, 72] width 16 height 9
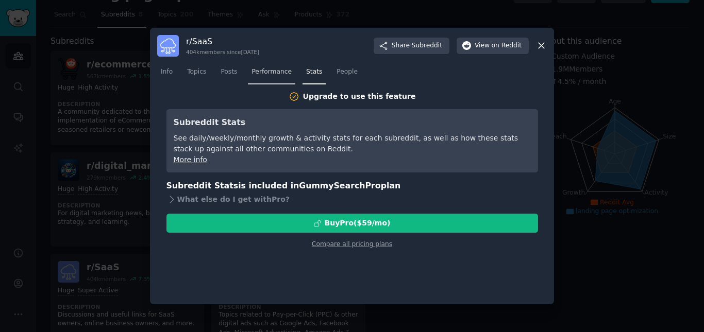
click at [271, 74] on span "Performance" at bounding box center [272, 72] width 40 height 9
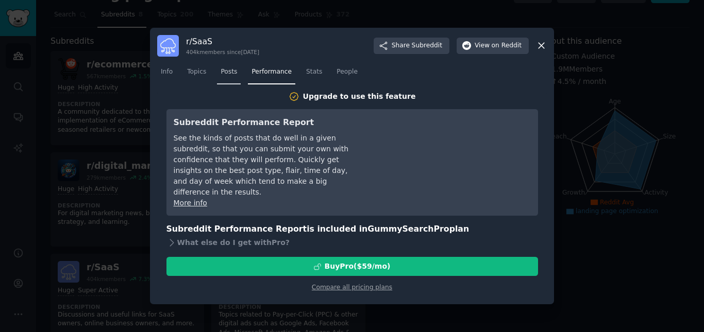
click at [217, 77] on link "Posts" at bounding box center [229, 74] width 24 height 21
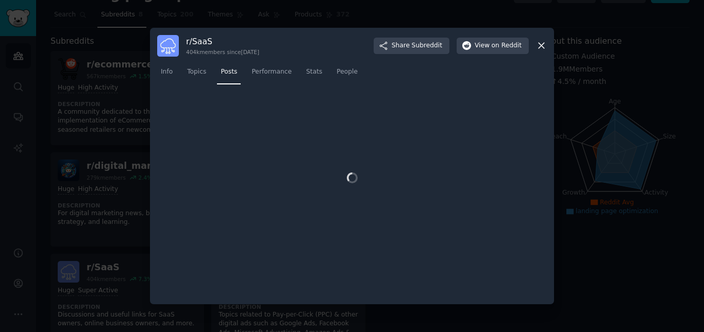
click at [217, 77] on link "Posts" at bounding box center [229, 74] width 24 height 21
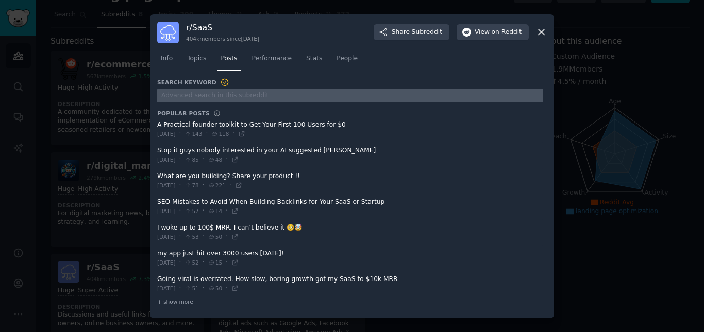
click at [193, 97] on input "text" at bounding box center [350, 96] width 386 height 14
type input "CRO"
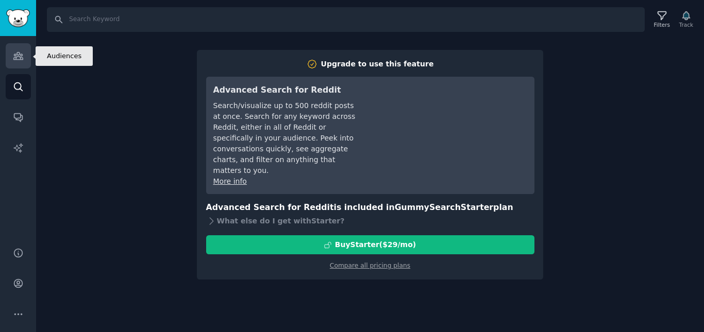
click at [13, 57] on icon "Sidebar" at bounding box center [18, 56] width 11 height 11
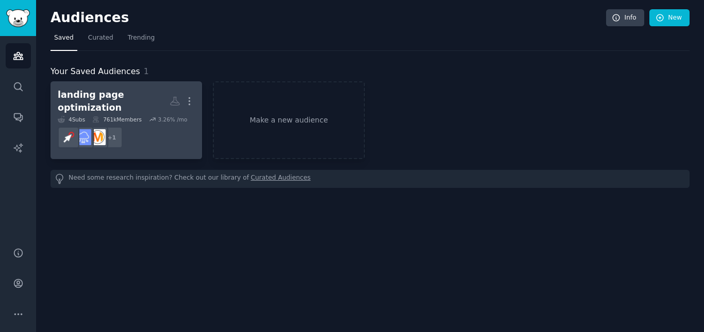
click at [149, 123] on dd "+ 1" at bounding box center [126, 137] width 137 height 29
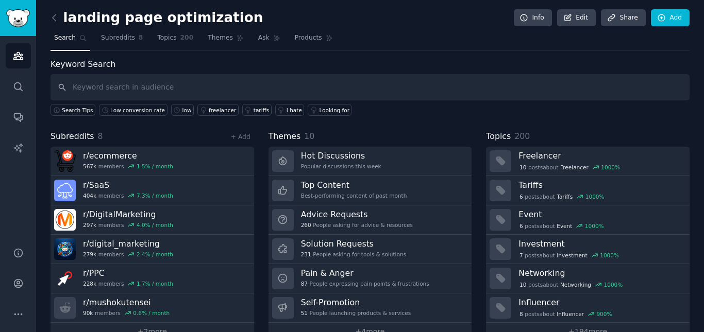
scroll to position [23, 0]
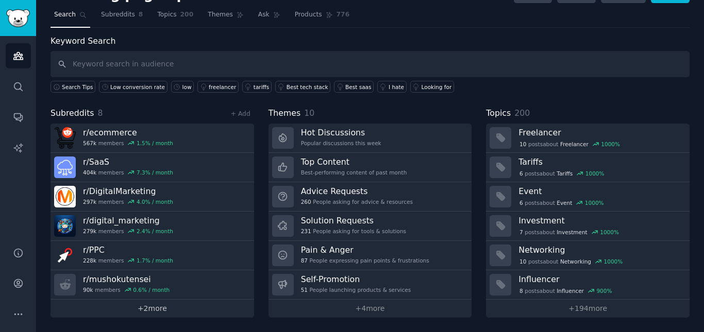
click at [146, 305] on link "+ 2 more" at bounding box center [153, 309] width 204 height 18
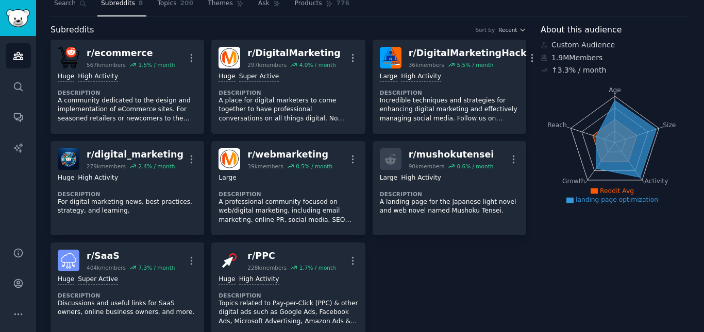
scroll to position [18, 0]
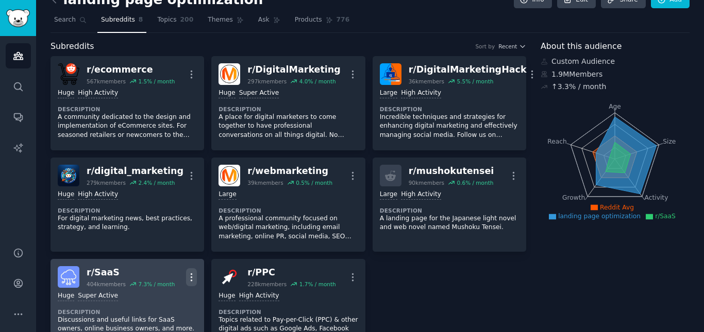
click at [194, 278] on icon "button" at bounding box center [191, 277] width 11 height 11
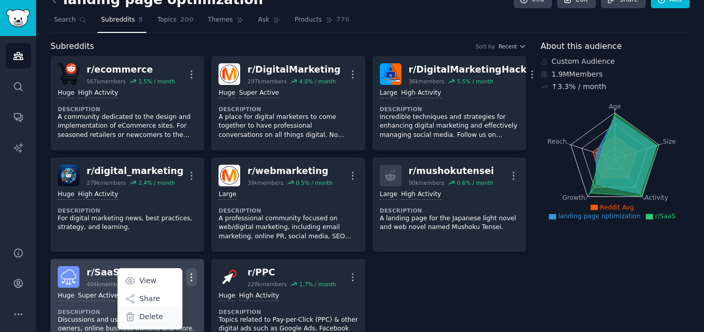
click at [160, 315] on div "Delete" at bounding box center [150, 317] width 61 height 22
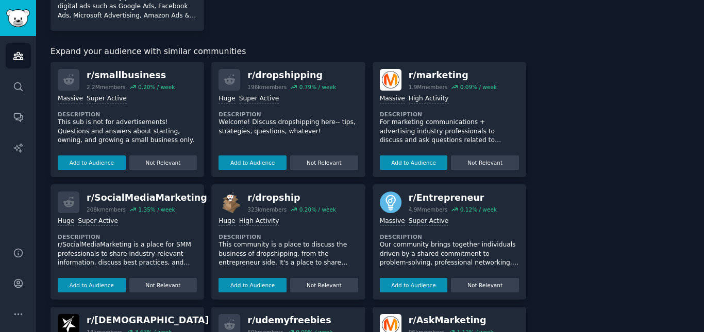
scroll to position [356, 0]
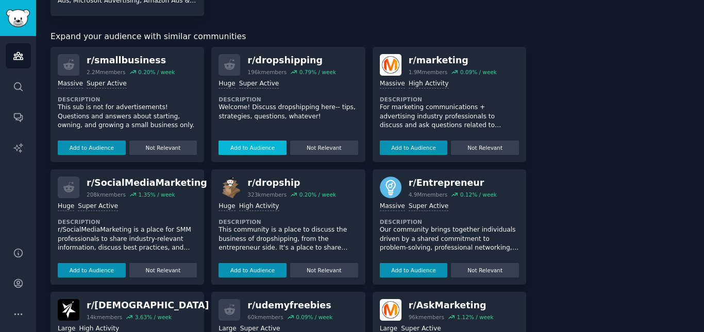
click at [247, 152] on button "Add to Audience" at bounding box center [253, 148] width 68 height 14
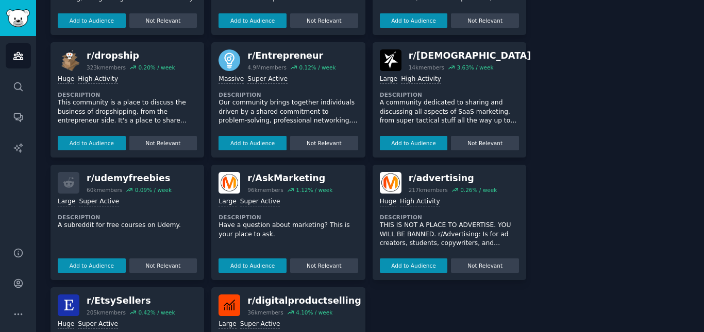
scroll to position [485, 0]
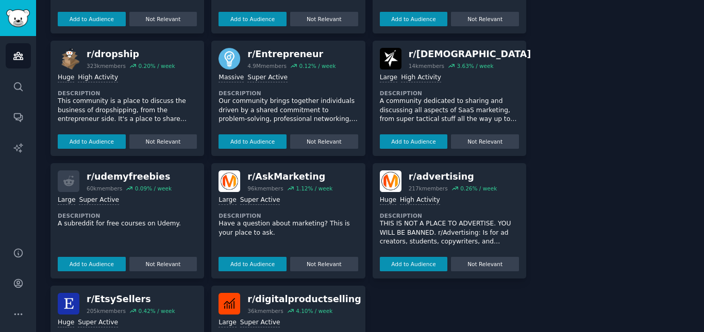
click at [493, 242] on p "THIS IS NOT A PLACE TO ADVERTISE. YOU WILL BE BANNED. r/Advertising: Is for ad …" at bounding box center [449, 233] width 139 height 27
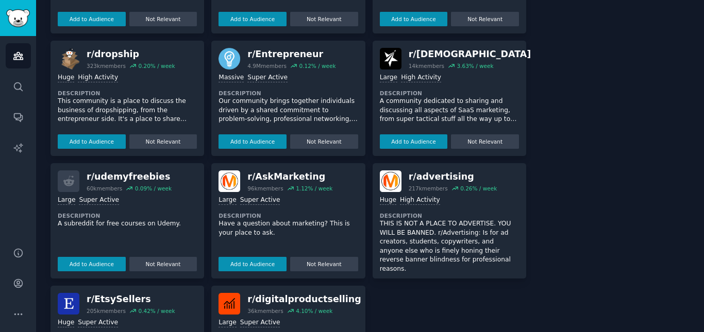
click at [512, 237] on p "THIS IS NOT A PLACE TO ADVERTISE. YOU WILL BE BANNED. r/Advertising: Is for ad …" at bounding box center [449, 247] width 139 height 54
click at [518, 237] on div "r/ advertising 217k members 0.26 % / week Huge High Activity Description THIS I…" at bounding box center [450, 220] width 154 height 115
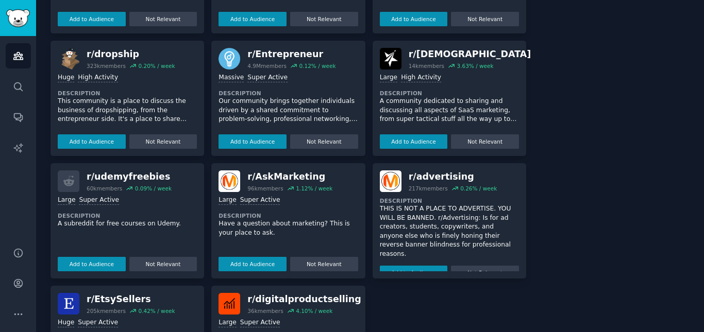
scroll to position [568, 0]
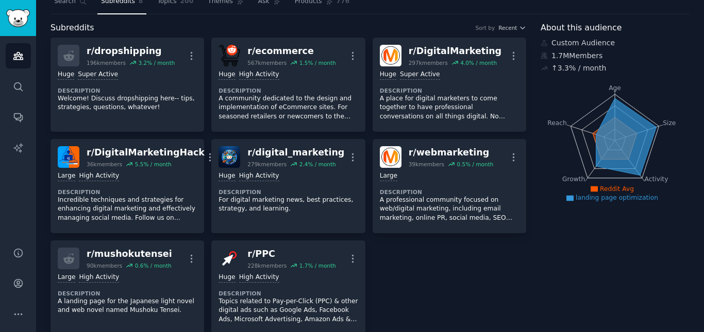
scroll to position [0, 0]
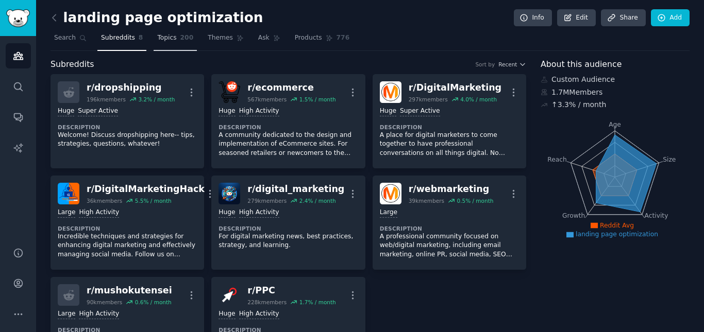
click at [161, 37] on span "Topics" at bounding box center [166, 38] width 19 height 9
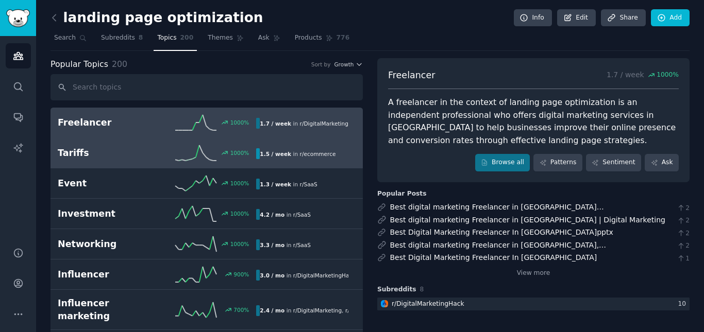
click at [166, 149] on div "1000 %" at bounding box center [206, 152] width 99 height 15
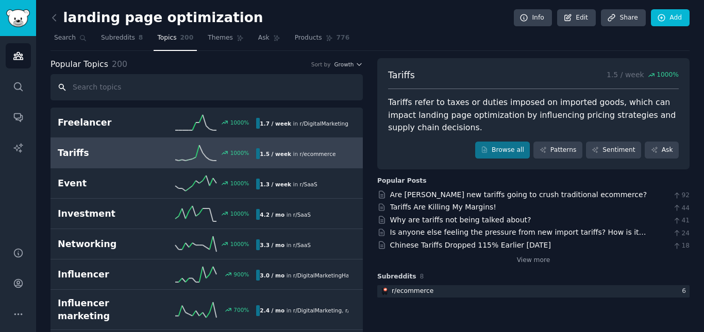
click at [211, 92] on input "text" at bounding box center [207, 87] width 312 height 26
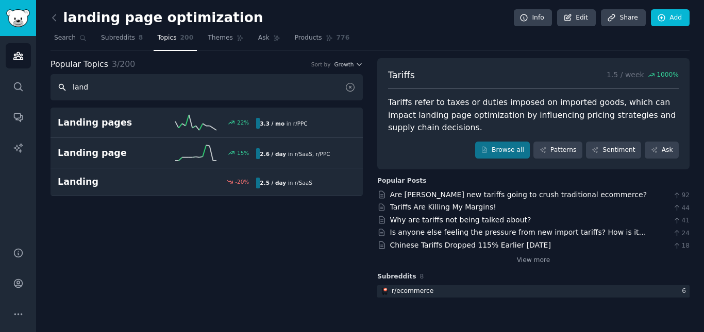
click at [138, 89] on input "land" at bounding box center [207, 87] width 312 height 26
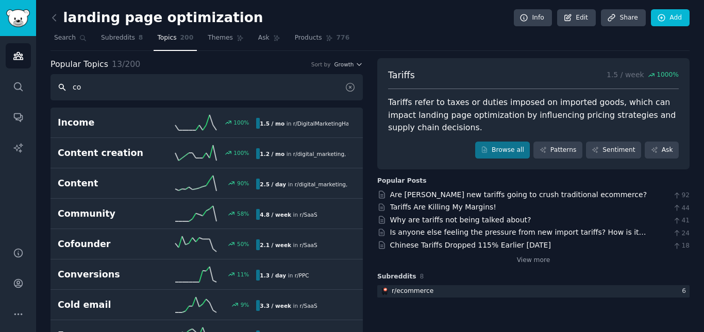
type input "c"
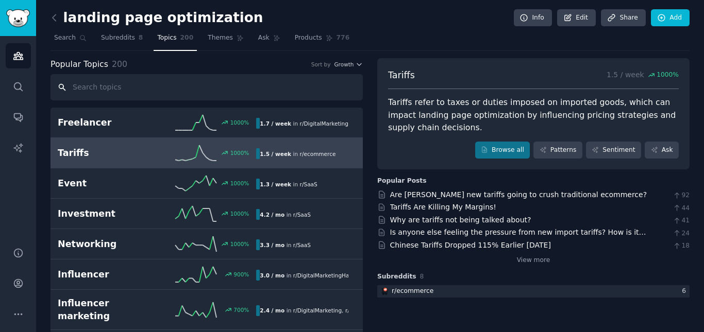
click at [138, 89] on input "text" at bounding box center [207, 87] width 312 height 26
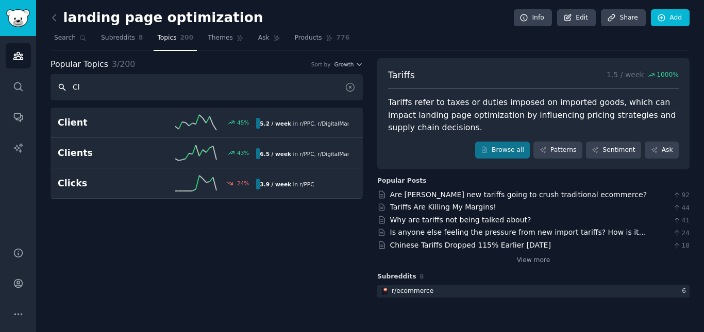
type input "C"
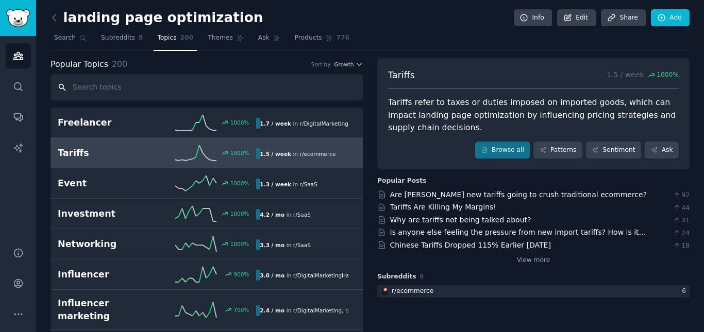
click at [141, 87] on input "text" at bounding box center [207, 87] width 312 height 26
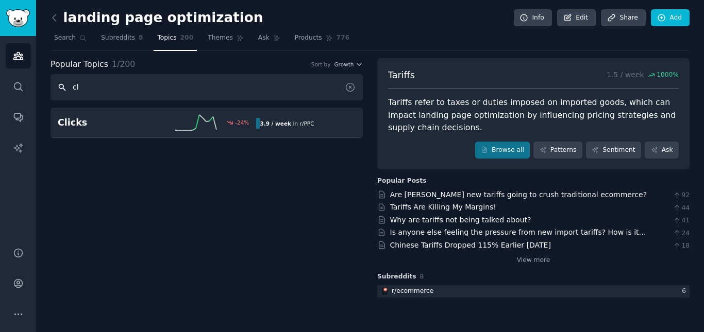
type input "c"
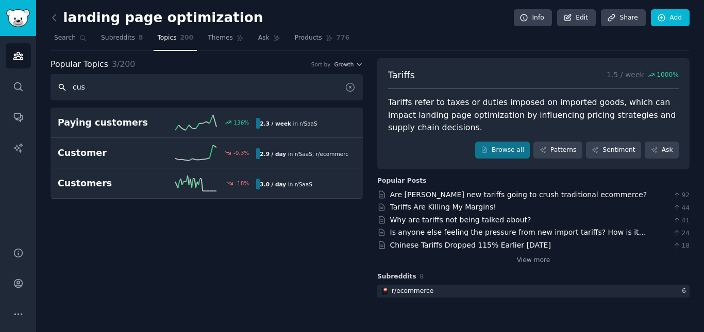
click at [154, 88] on input "cus" at bounding box center [207, 87] width 312 height 26
click at [154, 89] on input "cus" at bounding box center [207, 87] width 312 height 26
click at [156, 95] on input "cus" at bounding box center [207, 87] width 312 height 26
type input "c"
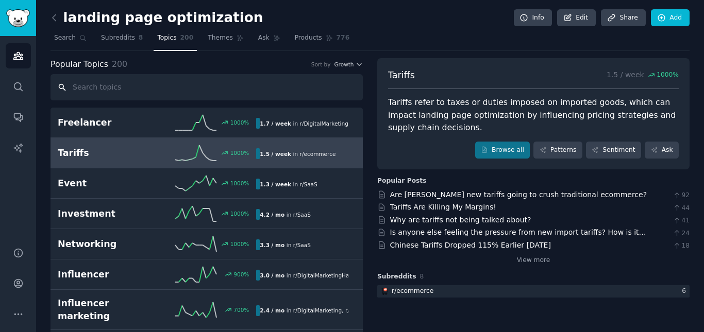
drag, startPoint x: 157, startPoint y: 91, endPoint x: 53, endPoint y: 96, distance: 104.2
click at [53, 96] on input "text" at bounding box center [207, 87] width 312 height 26
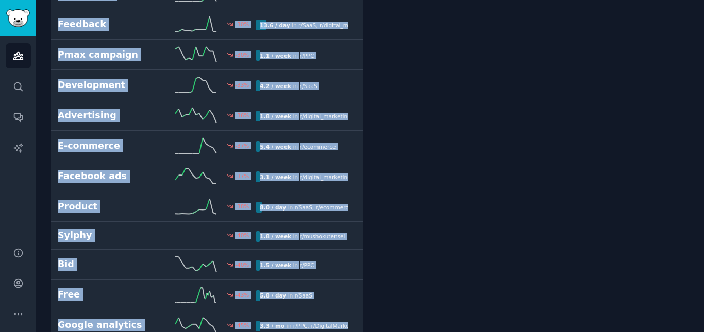
scroll to position [5821, 0]
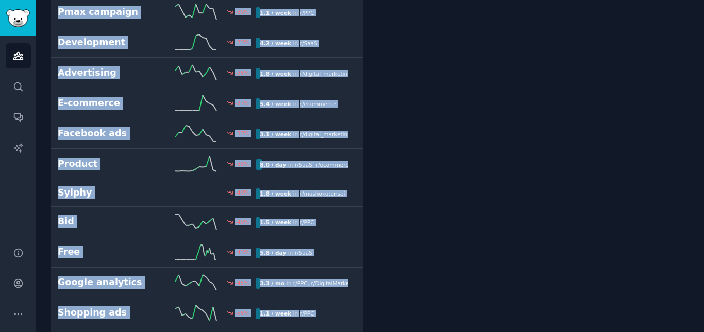
drag, startPoint x: 47, startPoint y: 112, endPoint x: 342, endPoint y: 308, distance: 354.0
copy div "Freelancer 1000 % 1.7 / week in r/ DigitalMarketingHack Tariffs 1000 % 1.5 / we…"
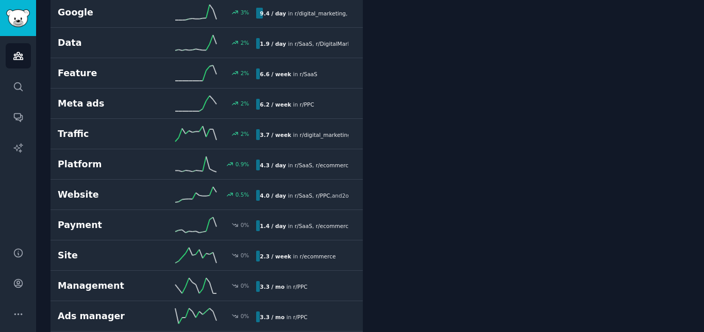
scroll to position [0, 0]
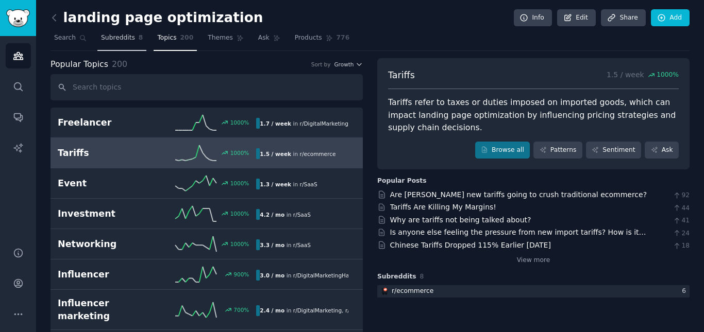
click at [122, 44] on link "Subreddits 8" at bounding box center [121, 40] width 49 height 21
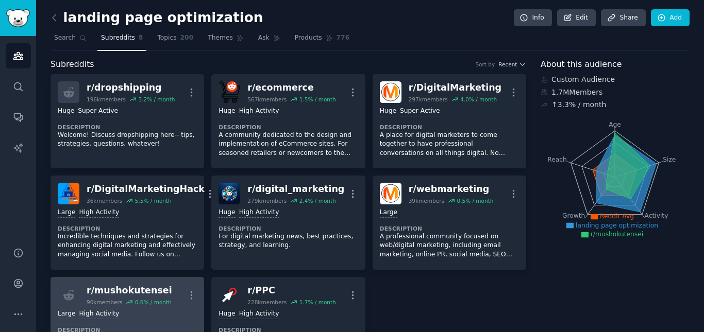
click at [115, 305] on div "90k members" at bounding box center [105, 302] width 36 height 7
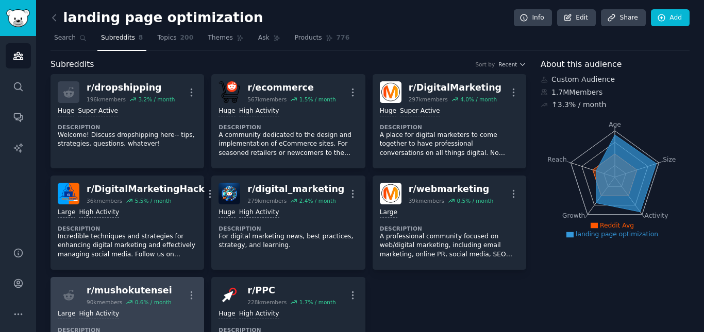
click at [115, 295] on div "r/ mushokutensei" at bounding box center [130, 291] width 86 height 13
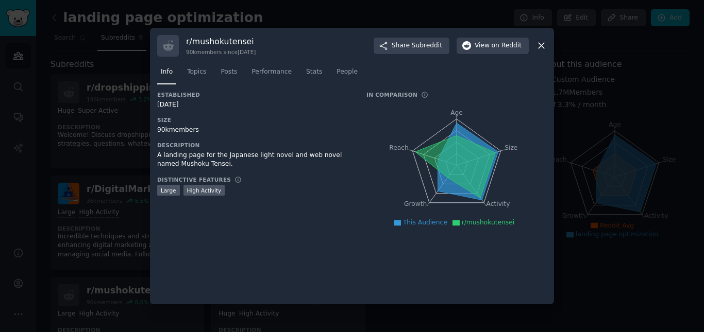
click at [213, 48] on div "r/ mushokutensei 90k members since [DATE]" at bounding box center [221, 46] width 70 height 20
click at [213, 43] on h3 "r/ mushokutensei" at bounding box center [221, 41] width 70 height 11
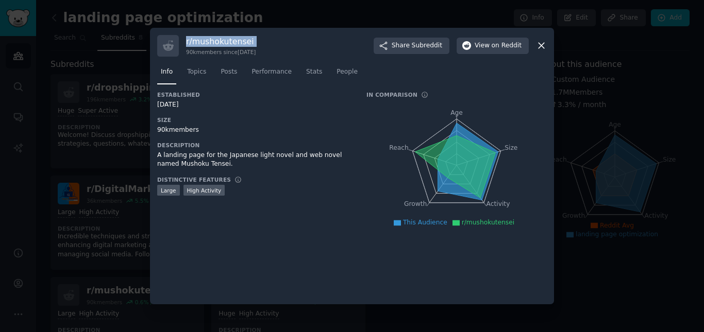
copy h3 "r/ mushokutensei"
click at [541, 47] on icon at bounding box center [542, 46] width 6 height 6
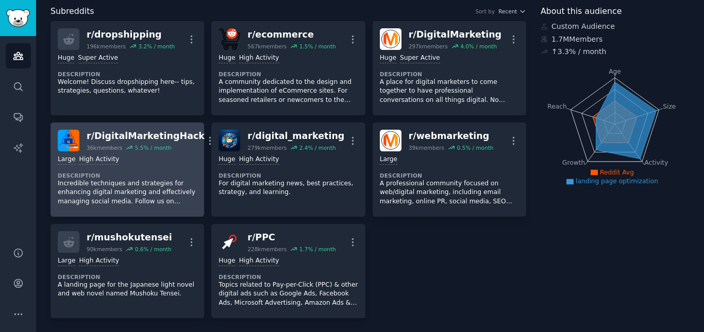
scroll to position [70, 0]
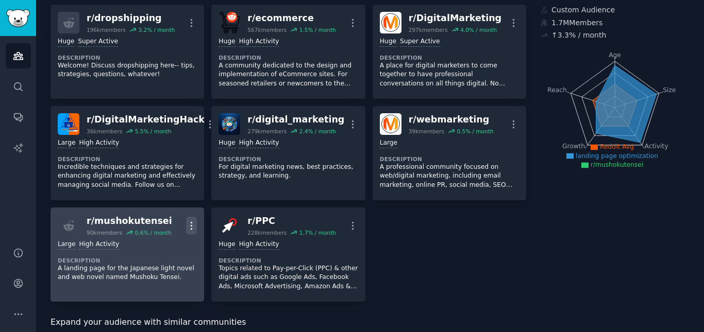
click at [196, 223] on icon "button" at bounding box center [191, 226] width 11 height 11
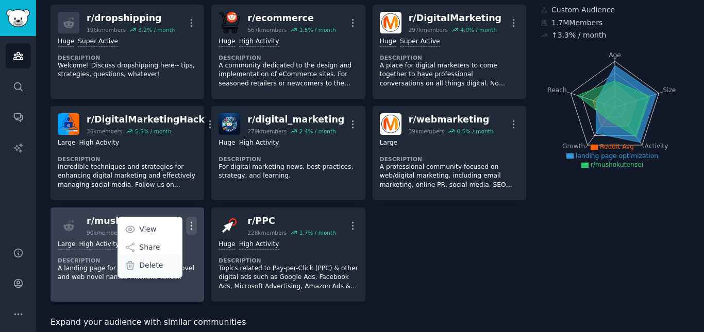
click at [133, 263] on icon at bounding box center [130, 265] width 7 height 8
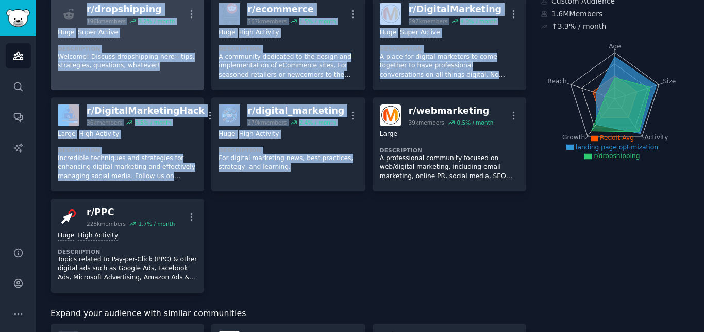
scroll to position [68, 0]
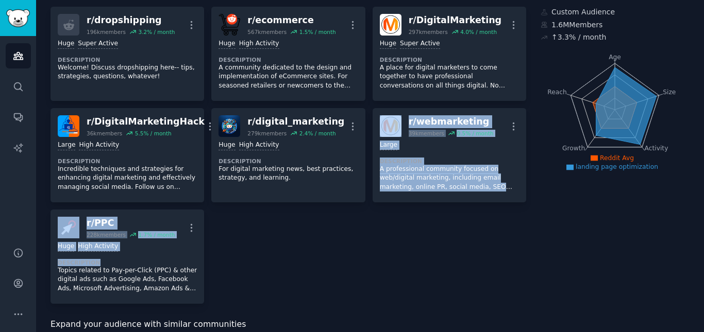
drag, startPoint x: 292, startPoint y: 249, endPoint x: 258, endPoint y: 264, distance: 37.4
click at [255, 264] on div "r/ dropshipping 196k members 3.2 % / month More >= 95th percentile for submissi…" at bounding box center [289, 155] width 476 height 297
click at [258, 264] on div "r/ dropshipping 196k members 3.2 % / month More >= 95th percentile for submissi…" at bounding box center [289, 155] width 476 height 297
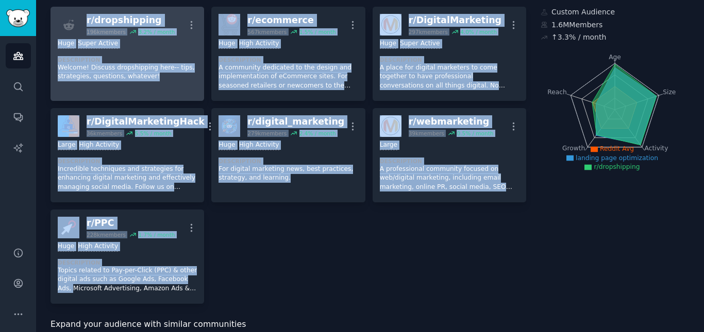
drag, startPoint x: 44, startPoint y: 291, endPoint x: 86, endPoint y: 20, distance: 273.8
copy div "r/ dropshipping 196k members 3.2 % / month More >= 95th percentile for submissi…"
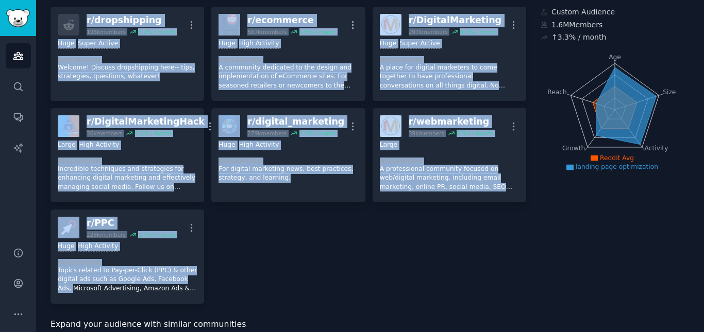
click at [294, 211] on div "r/ dropshipping 196k members 3.2 % / month More >= 95th percentile for submissi…" at bounding box center [289, 155] width 476 height 297
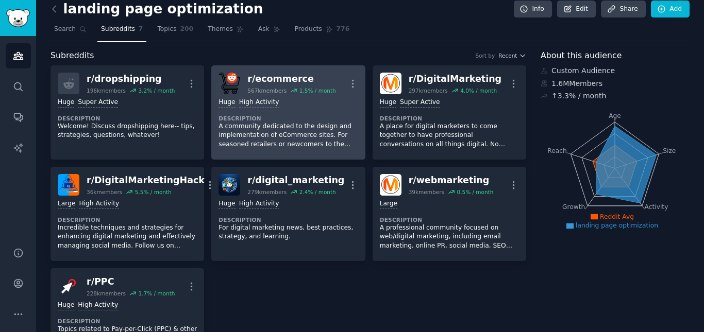
scroll to position [0, 0]
